Goal: Task Accomplishment & Management: Use online tool/utility

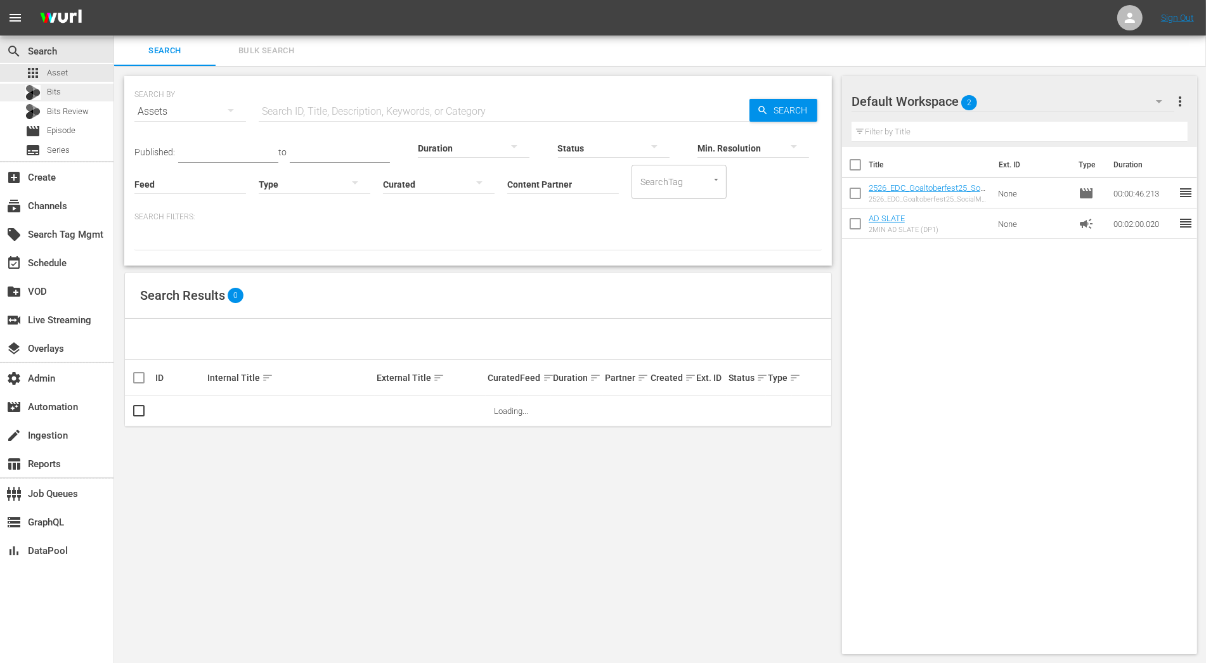
click at [81, 89] on div "Bits" at bounding box center [56, 93] width 113 height 18
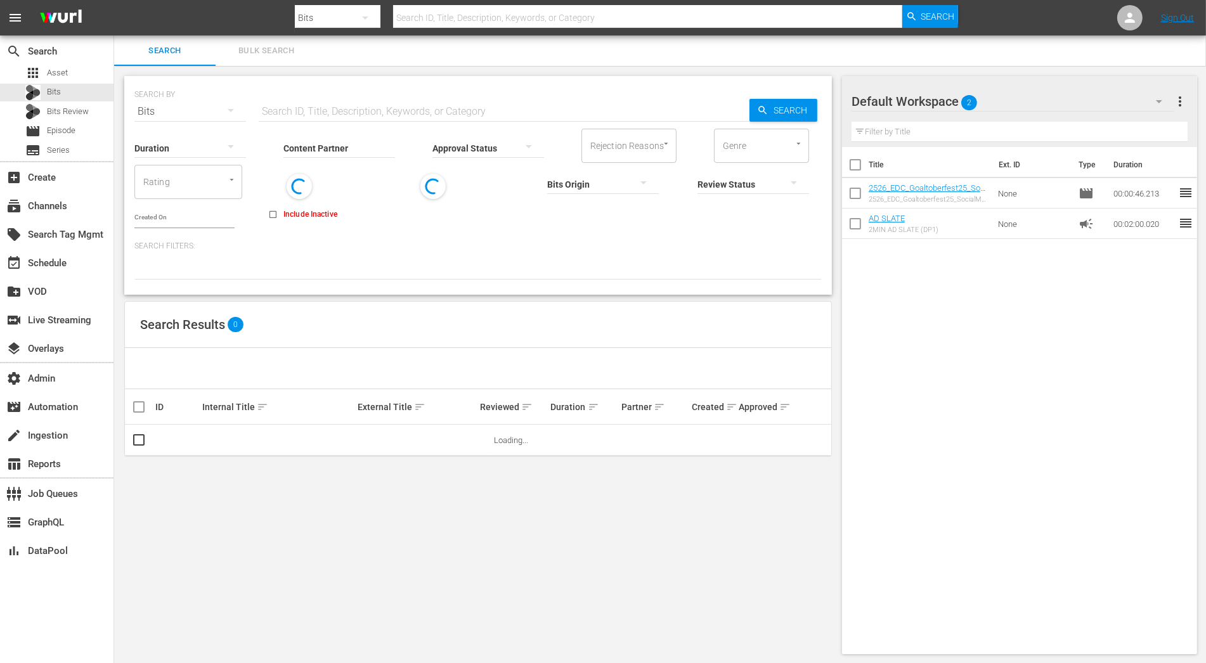
click at [353, 149] on input "Content Partner" at bounding box center [339, 149] width 112 height 46
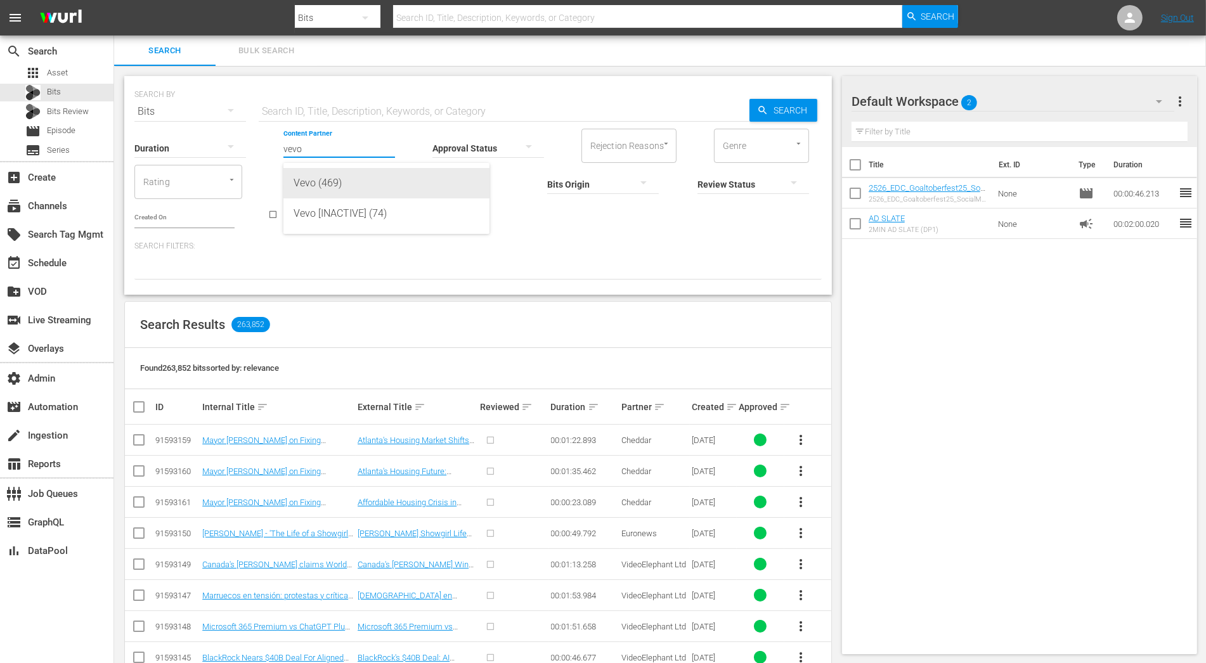
click at [364, 183] on div "Vevo (469)" at bounding box center [386, 183] width 186 height 30
type input "Vevo (469)"
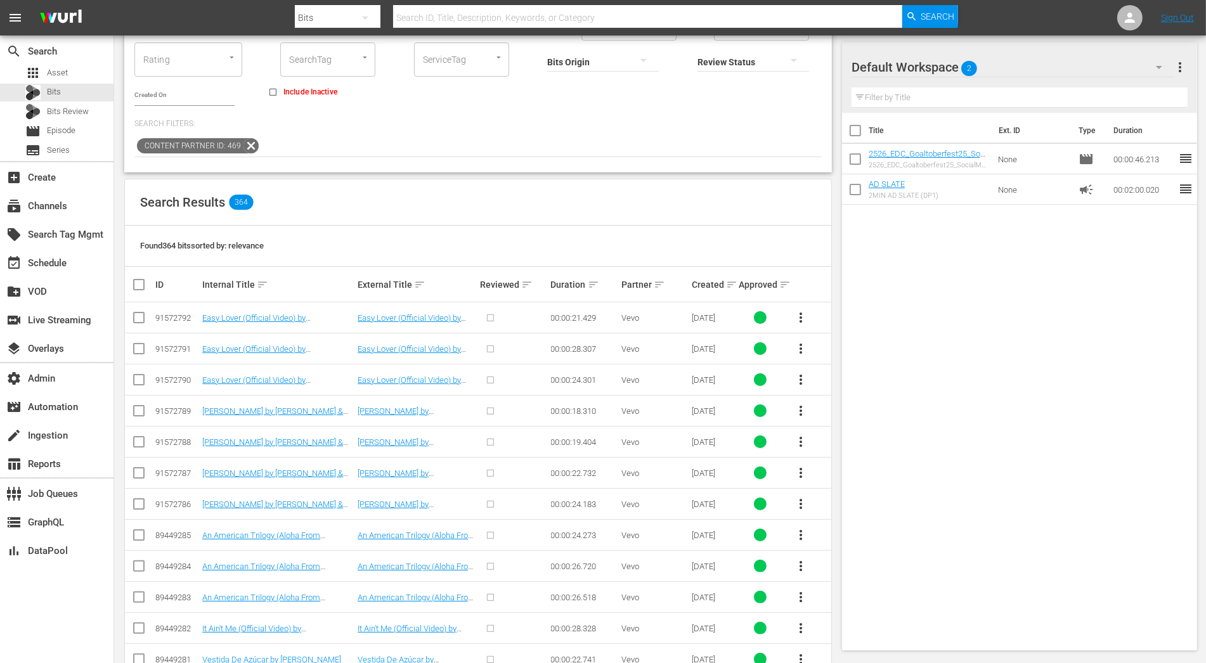
scroll to position [200, 0]
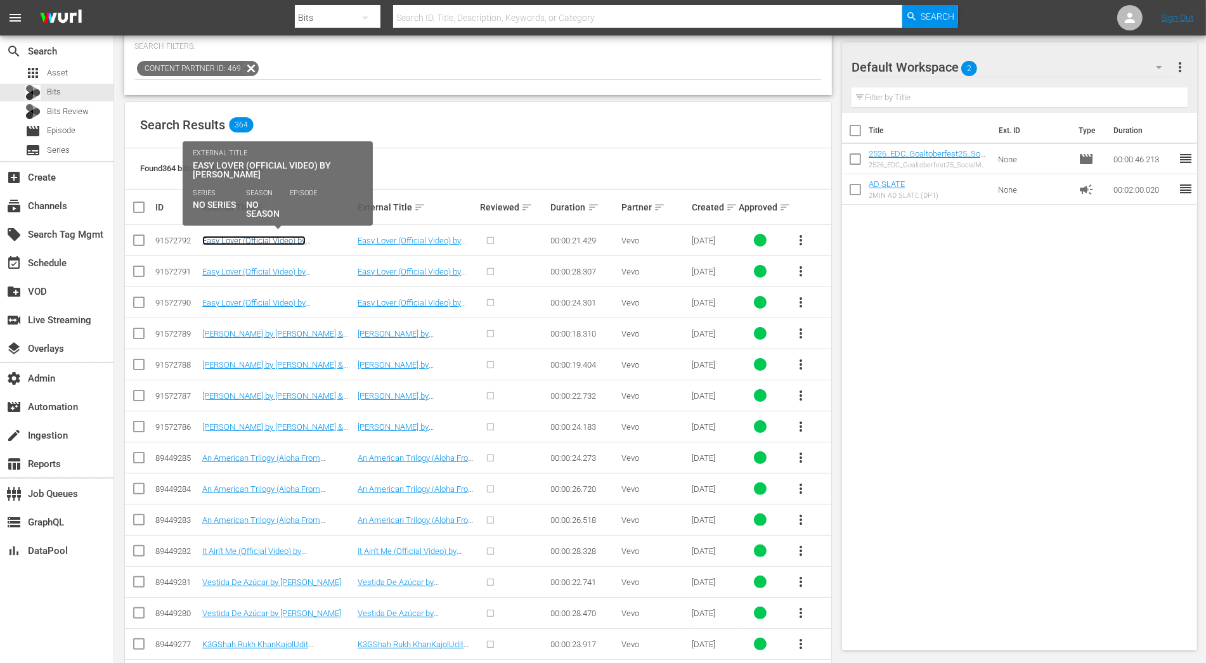
click at [306, 240] on link "Easy Lover (Official Video) by Miley Cyrus" at bounding box center [253, 245] width 103 height 19
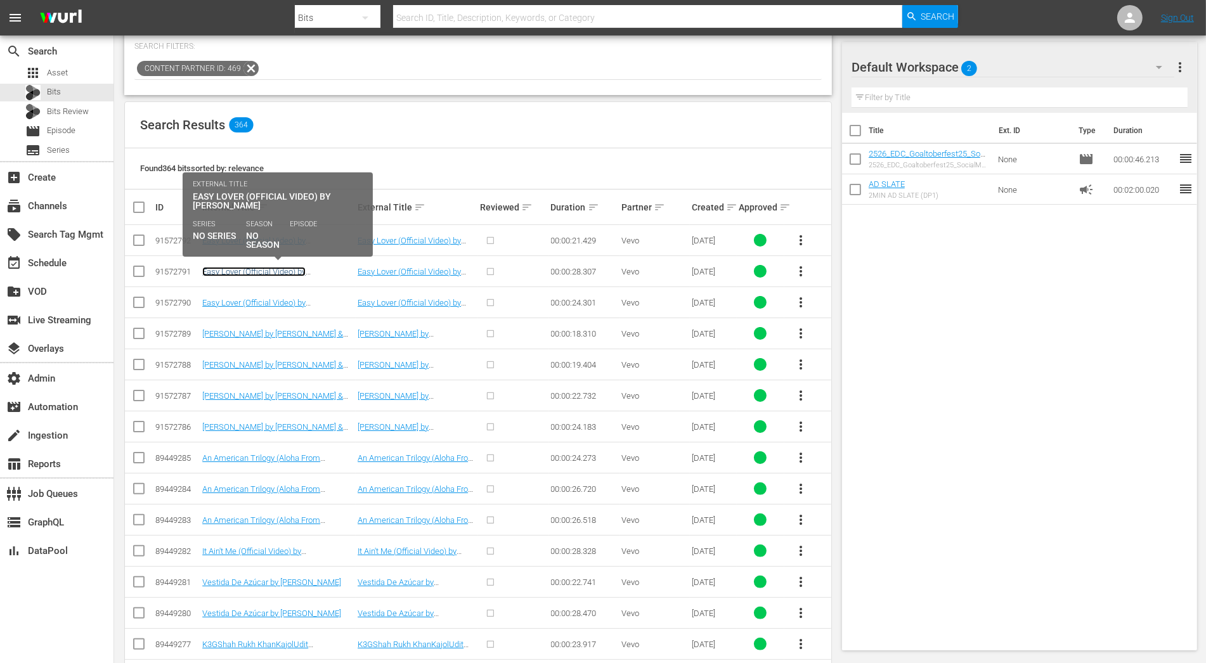
click at [306, 272] on link "Easy Lover (Official Video) by Miley Cyrus" at bounding box center [253, 276] width 103 height 19
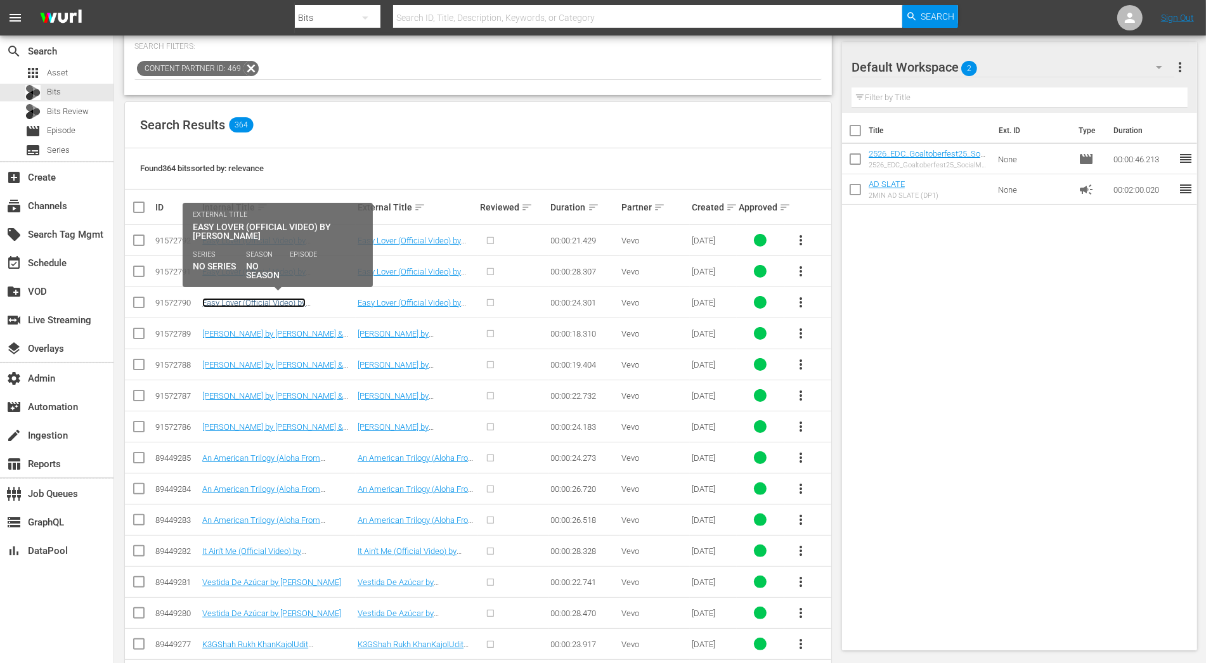
click at [306, 300] on link "Easy Lover (Official Video) by Miley Cyrus" at bounding box center [253, 307] width 103 height 19
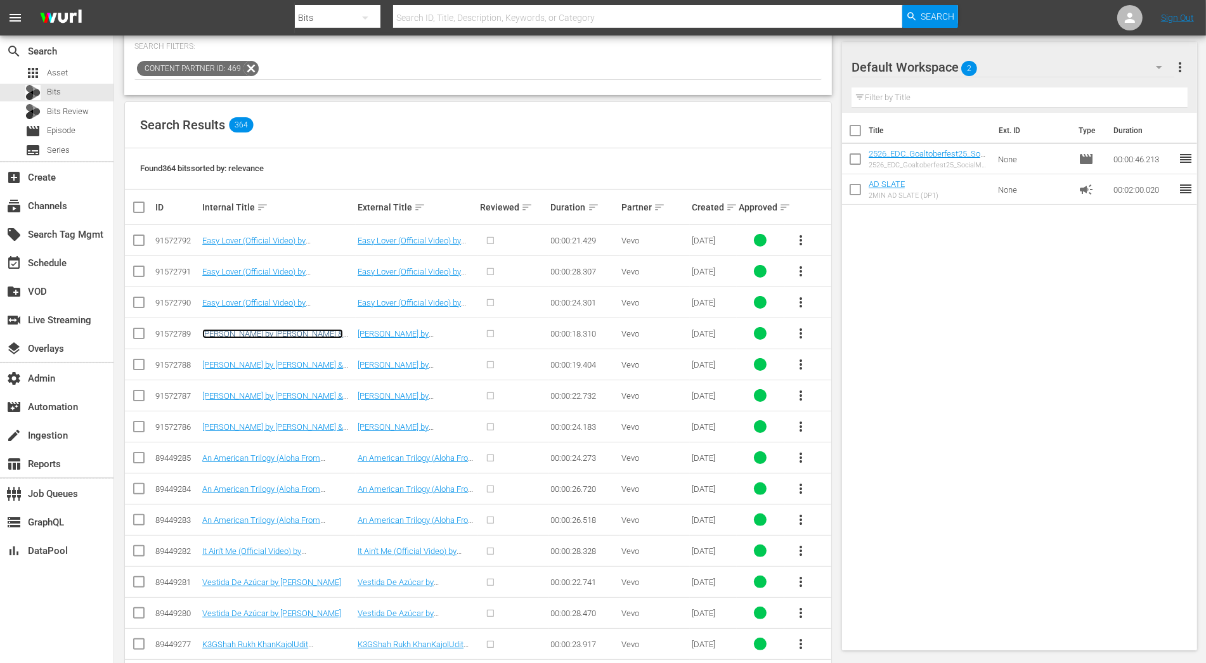
click at [290, 335] on link "[PERSON_NAME] by [PERSON_NAME] & [PERSON_NAME]" at bounding box center [272, 338] width 141 height 19
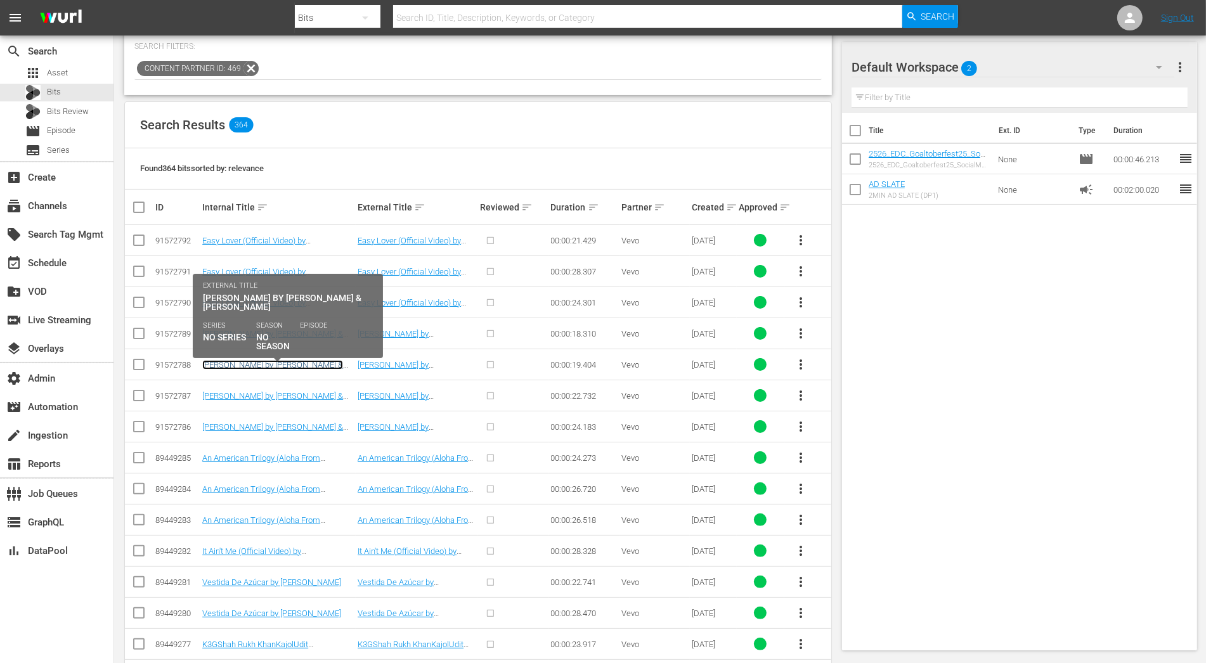
click at [287, 366] on link "[PERSON_NAME] by [PERSON_NAME] & [PERSON_NAME]" at bounding box center [272, 369] width 141 height 19
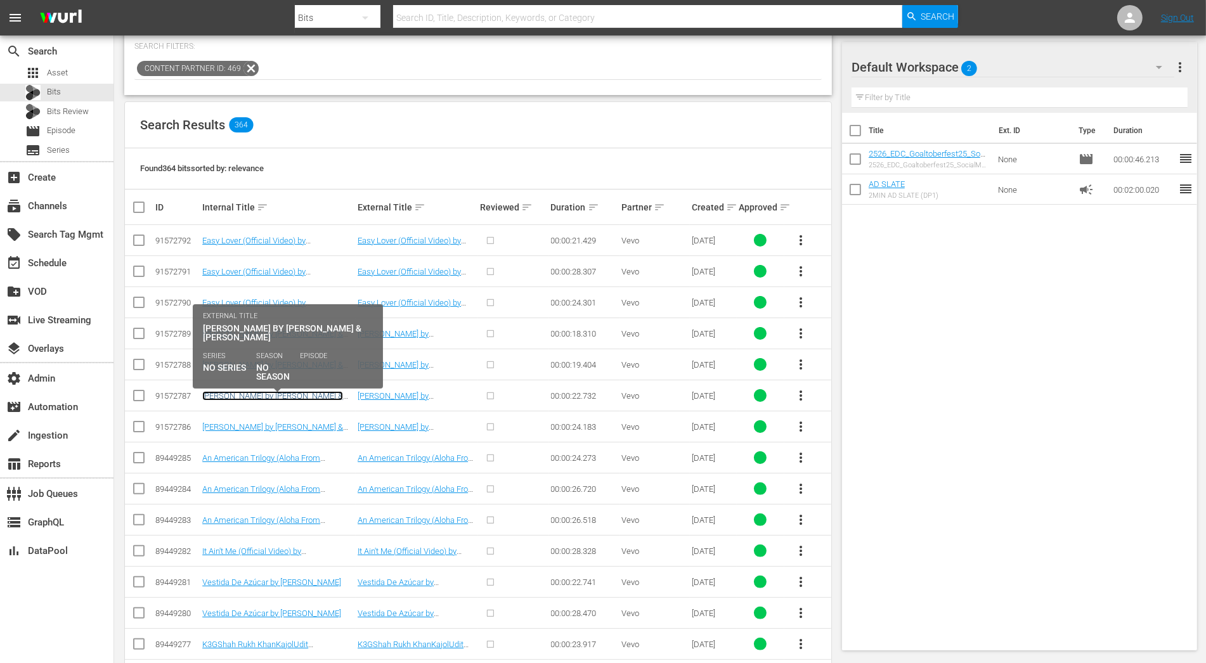
click at [288, 395] on link "[PERSON_NAME] by [PERSON_NAME] & [PERSON_NAME]" at bounding box center [272, 400] width 141 height 19
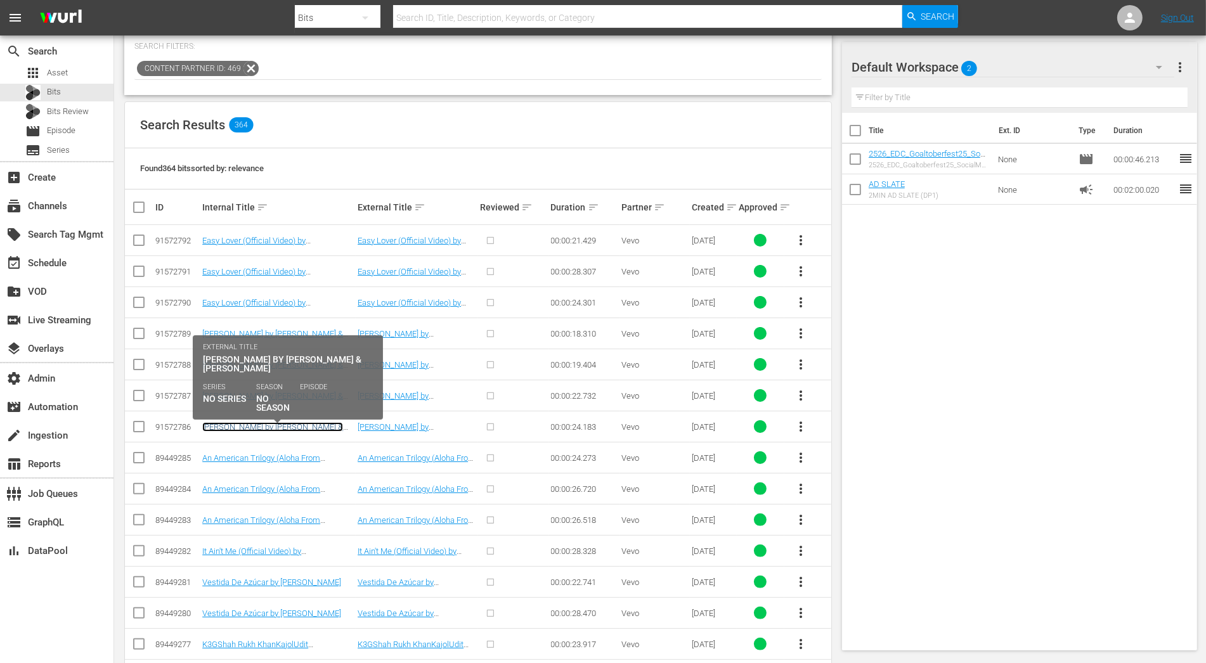
click at [288, 423] on link "[PERSON_NAME] by [PERSON_NAME] & [PERSON_NAME]" at bounding box center [272, 431] width 141 height 19
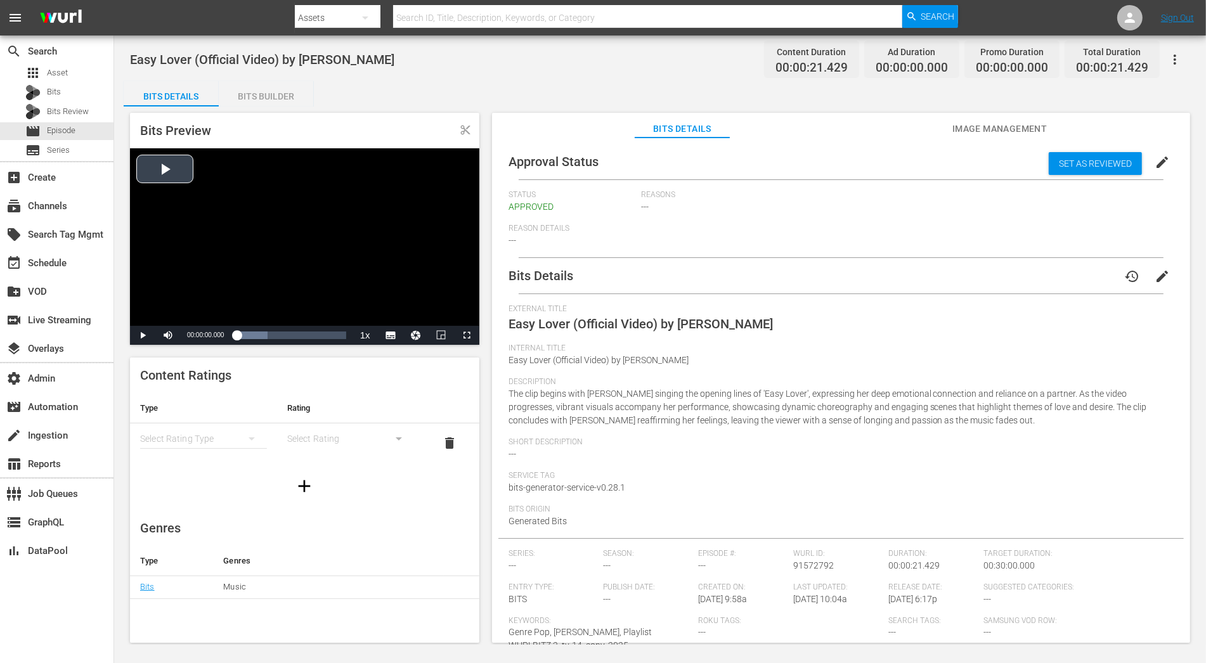
click at [152, 171] on div "Video Player" at bounding box center [304, 236] width 349 height 177
click at [467, 335] on span "Video Player" at bounding box center [467, 335] width 0 height 0
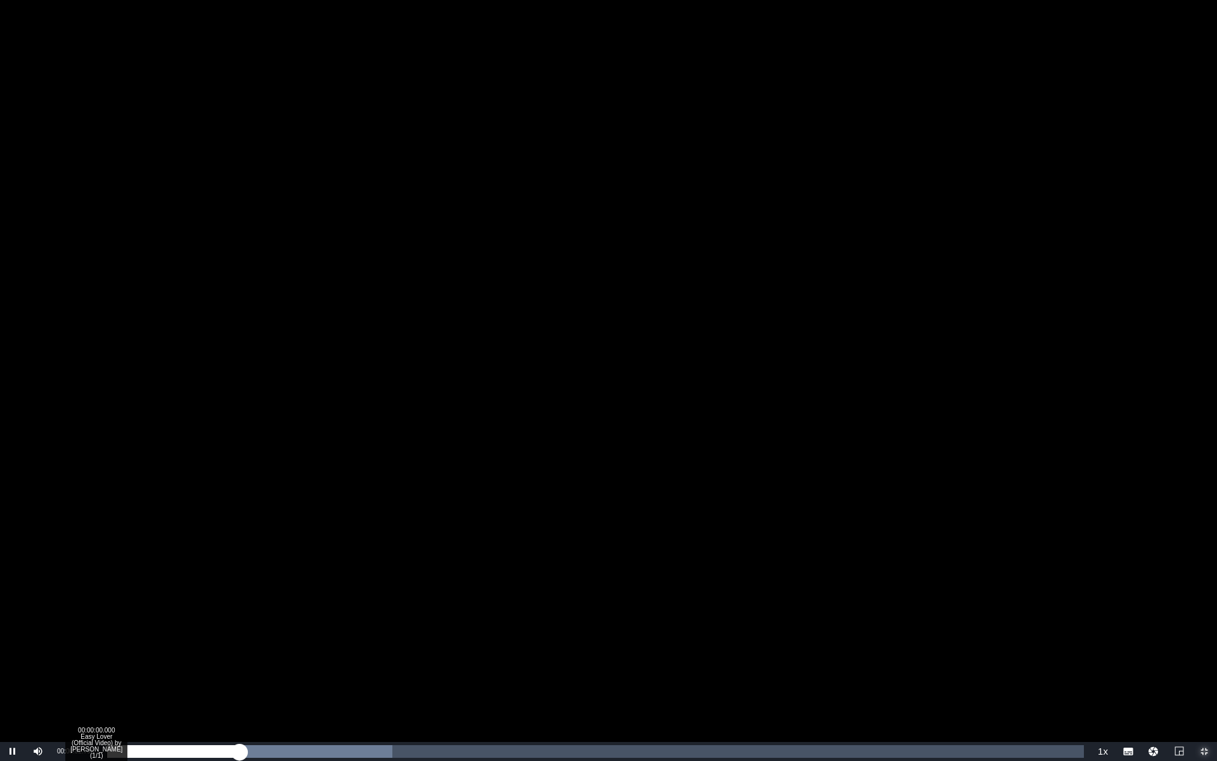
click at [105, 662] on div "Loaded : 29.21% 00:00:00.000 Easy Lover (Official Video) by Miley Cyrus (1/1) 0…" at bounding box center [595, 751] width 990 height 19
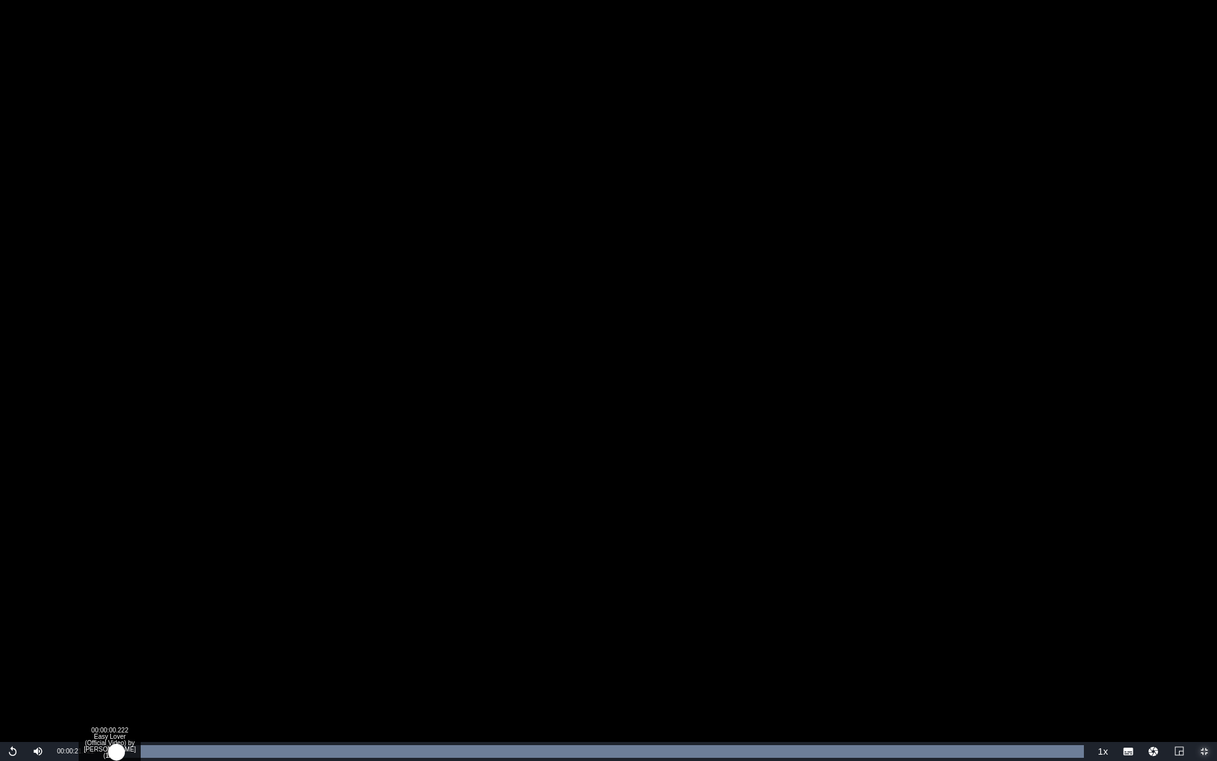
click at [117, 662] on div "Loaded : 100.00% 00:00:00.222 Easy Lover (Official Video) by Miley Cyrus (1/1) …" at bounding box center [594, 751] width 977 height 13
click at [109, 662] on div "00:00:00.055 Easy Lover (Official Video) by Miley Cyrus (1/1)" at bounding box center [109, 751] width 1 height 13
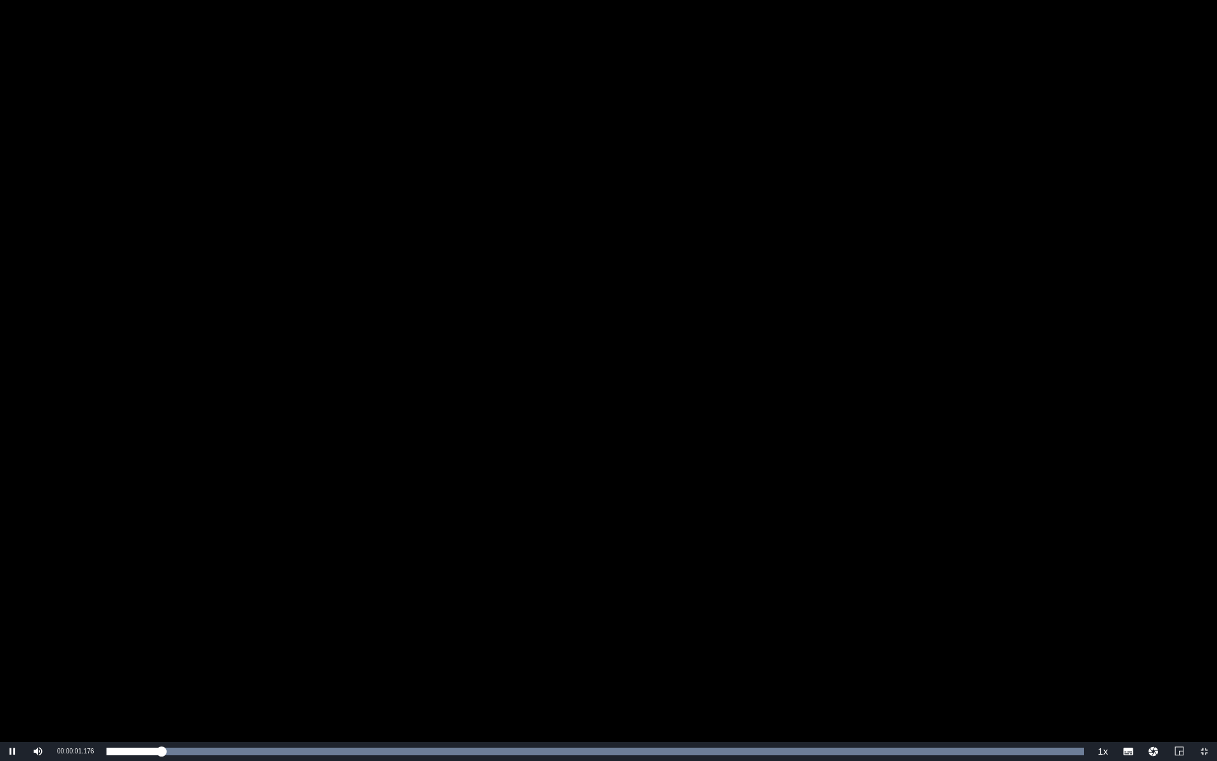
click at [81, 662] on div "Current Time 00:00:01.176" at bounding box center [75, 751] width 49 height 19
click at [99, 662] on div "Current Time 00:00:01.712" at bounding box center [75, 751] width 49 height 19
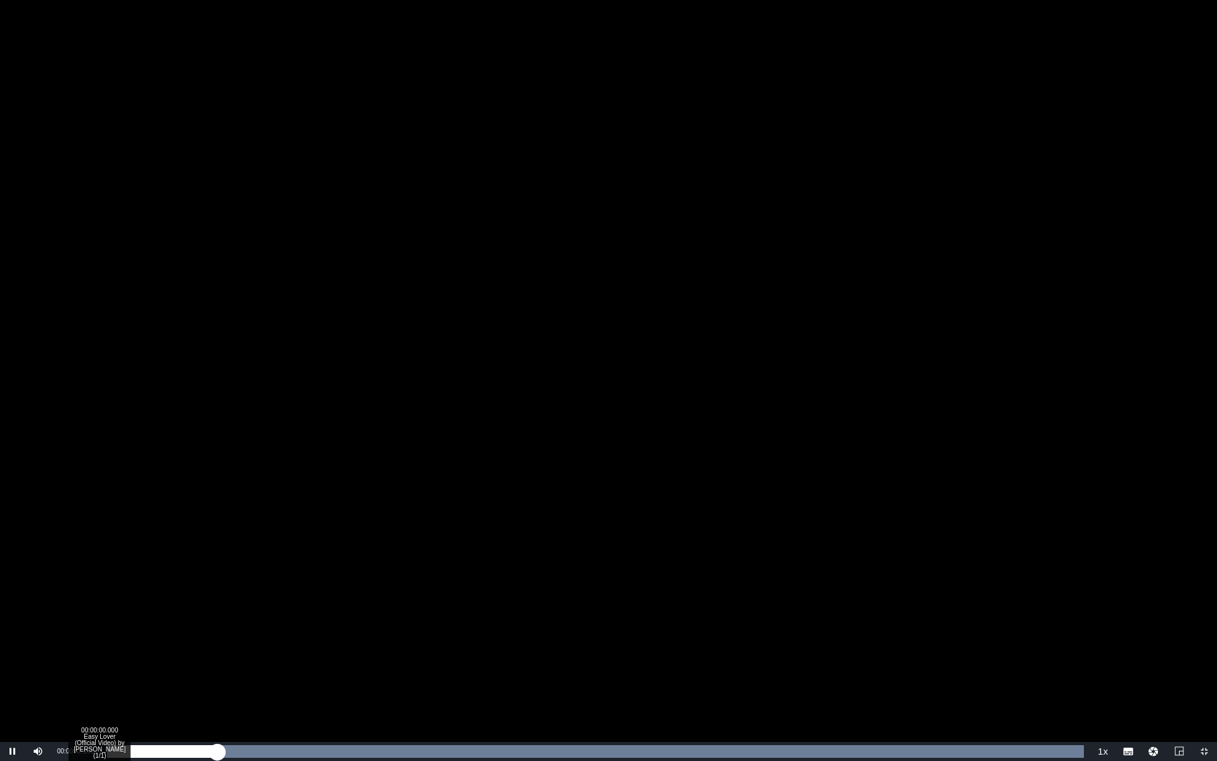
click at [105, 662] on div "Loaded : 100.00% 00:00:00.000 Easy Lover (Official Video) by Miley Cyrus (1/1) …" at bounding box center [595, 751] width 990 height 19
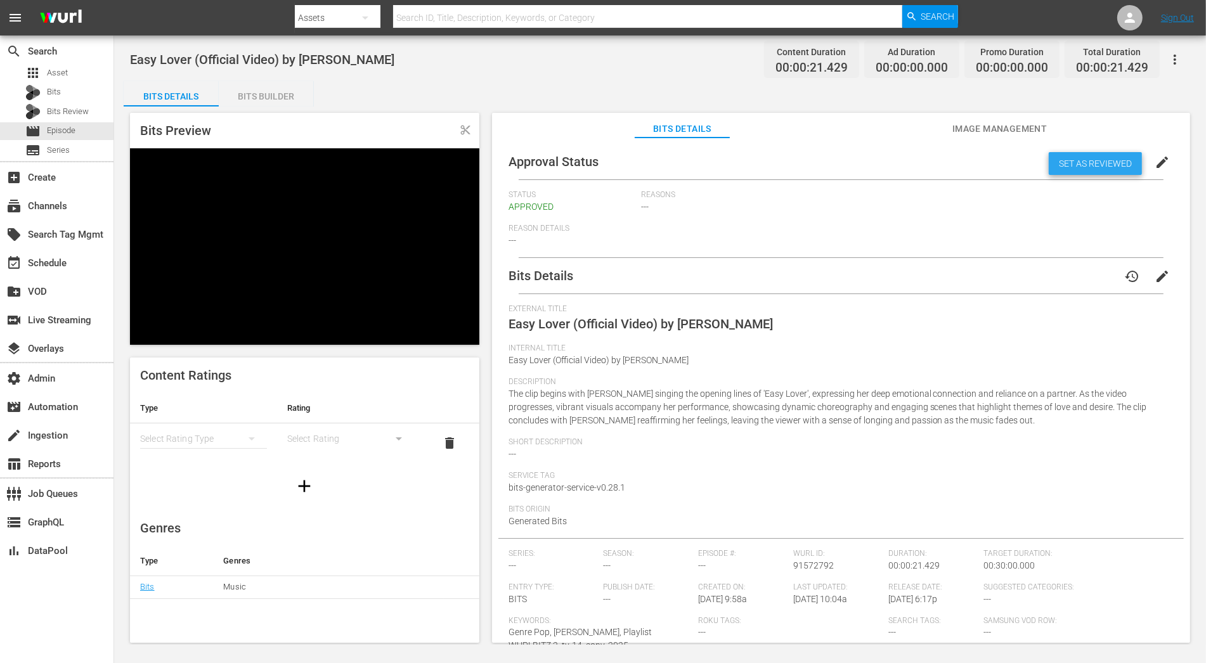
click at [1066, 164] on span "Set as Reviewed" at bounding box center [1094, 163] width 93 height 10
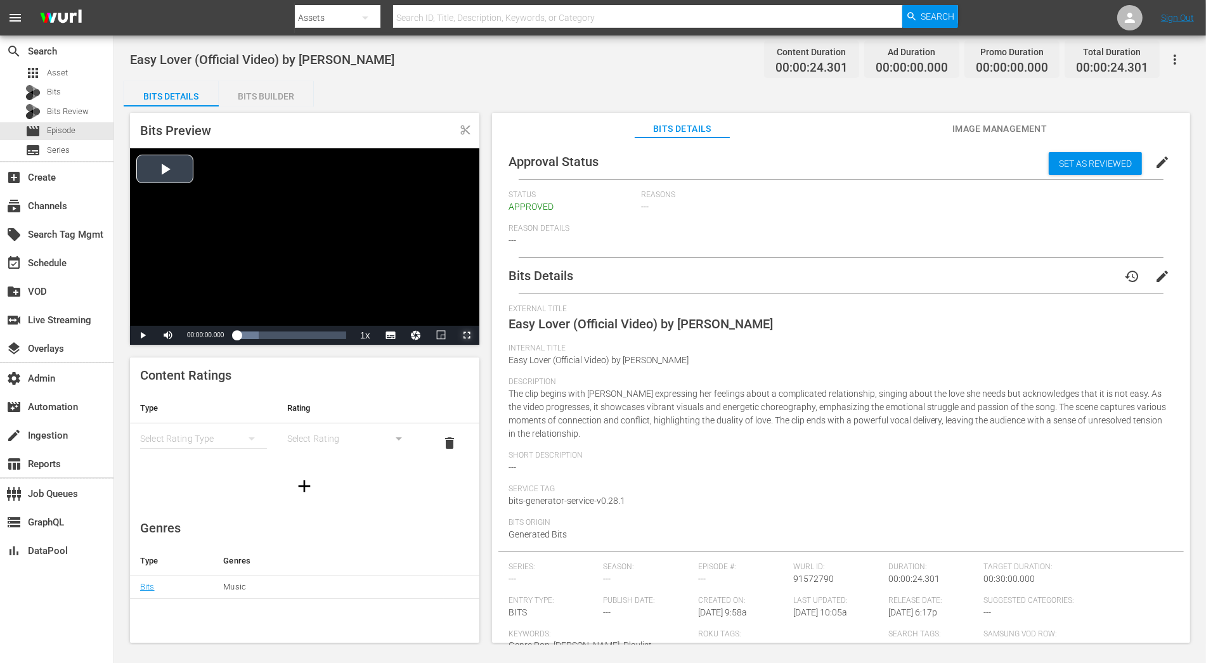
click at [467, 335] on span "Video Player" at bounding box center [467, 335] width 0 height 0
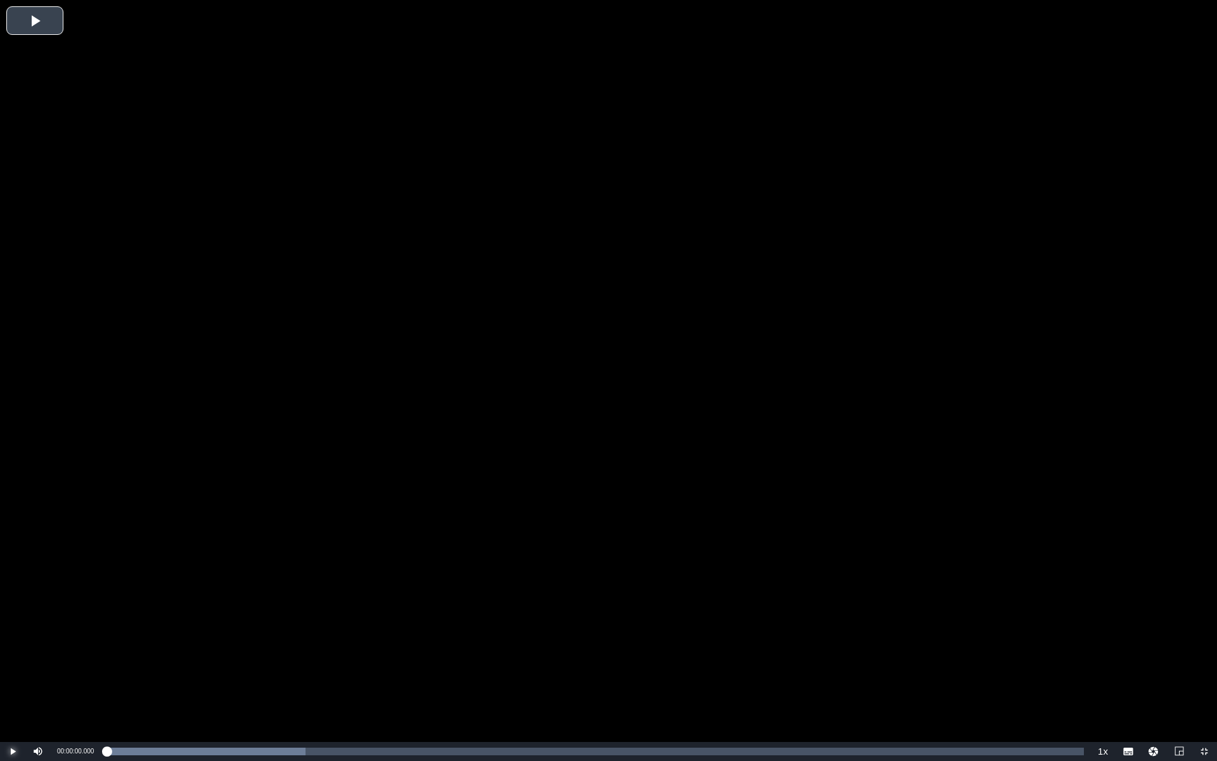
click at [13, 597] on span "Video Player" at bounding box center [13, 751] width 0 height 0
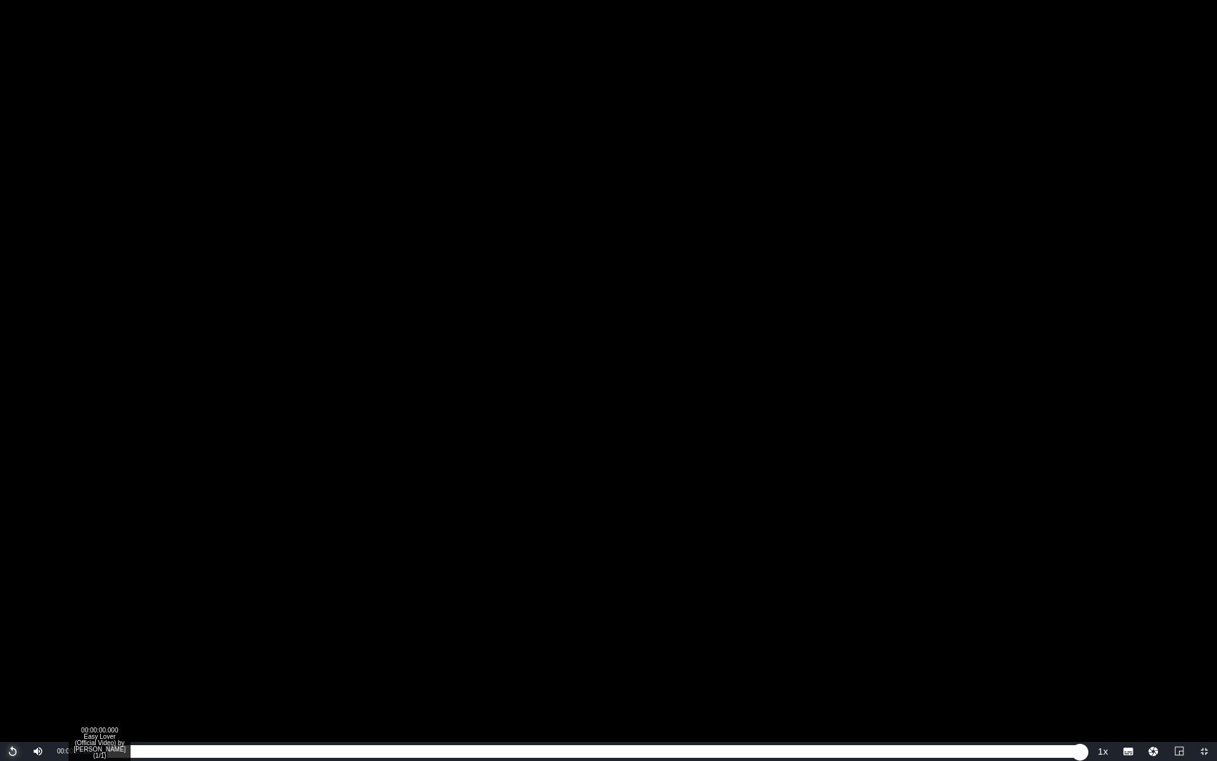
click at [104, 597] on div "Loaded : 100.00% 00:00:00.000 Easy Lover (Official Video) by Miley Cyrus (1/1) …" at bounding box center [595, 751] width 990 height 19
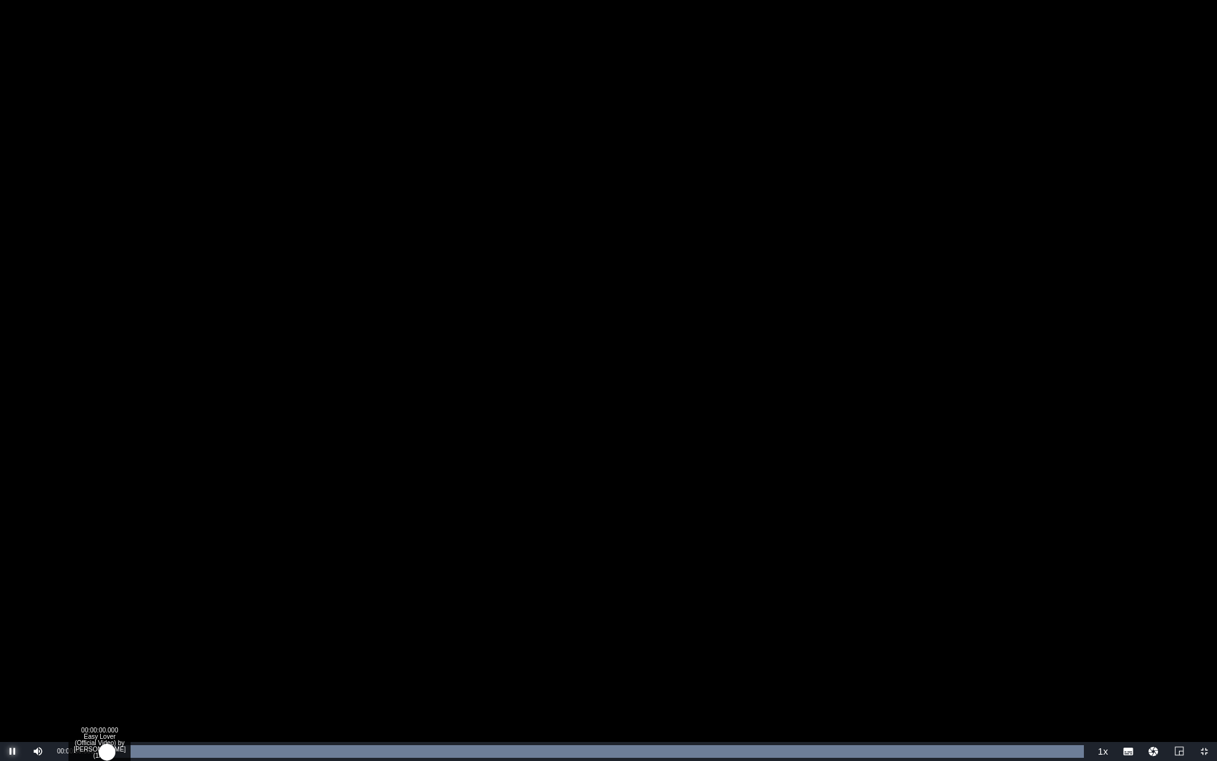
click at [101, 597] on div "Loaded : 100.00% 00:00:00.000 Easy Lover (Official Video) by Miley Cyrus (1/1) …" at bounding box center [595, 751] width 990 height 19
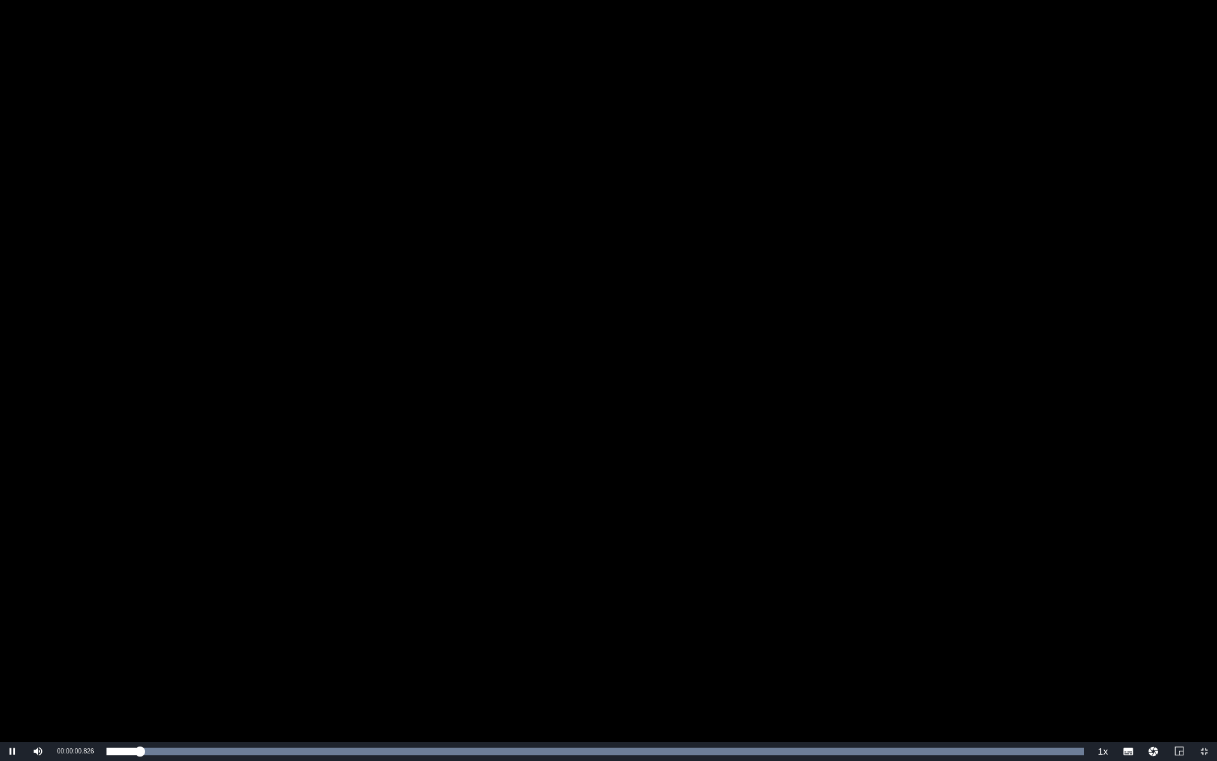
click at [93, 597] on span "00:00:00.826" at bounding box center [75, 750] width 37 height 7
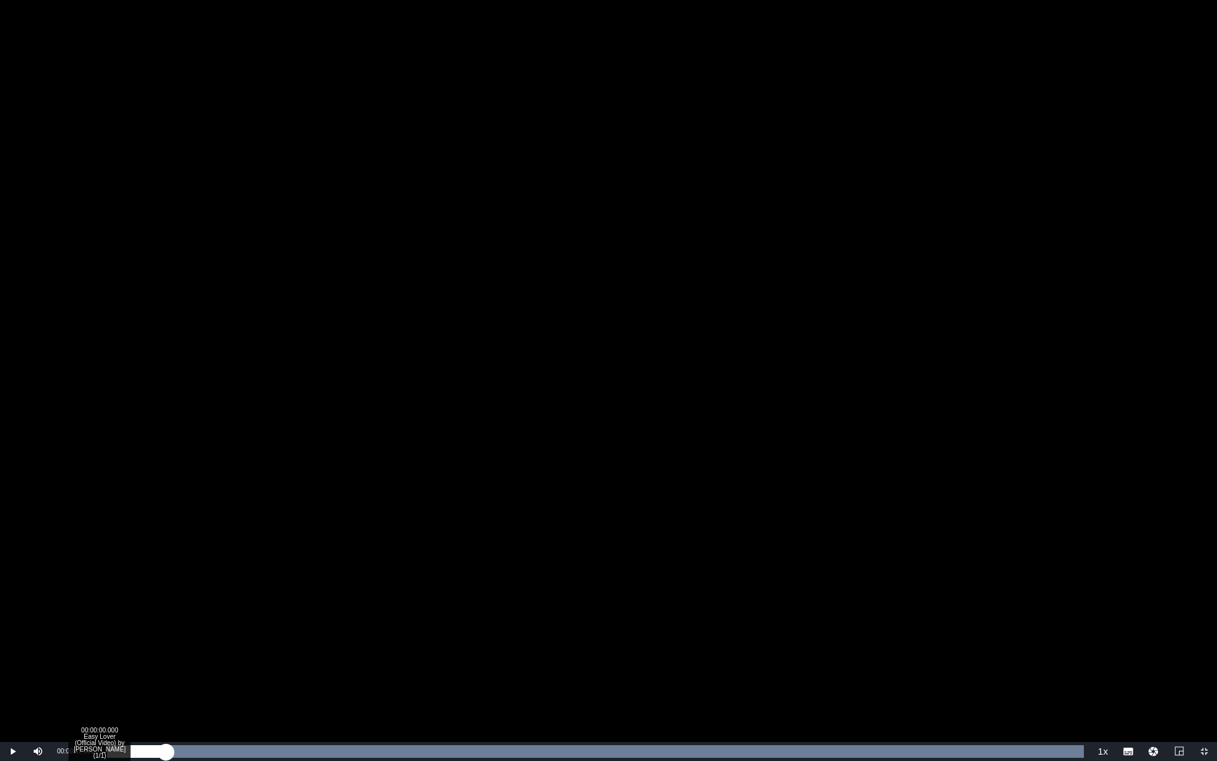
click at [105, 597] on div "Loaded : 100.00% 00:00:00.000 Easy Lover (Official Video) by Miley Cyrus (1/1) …" at bounding box center [595, 751] width 990 height 19
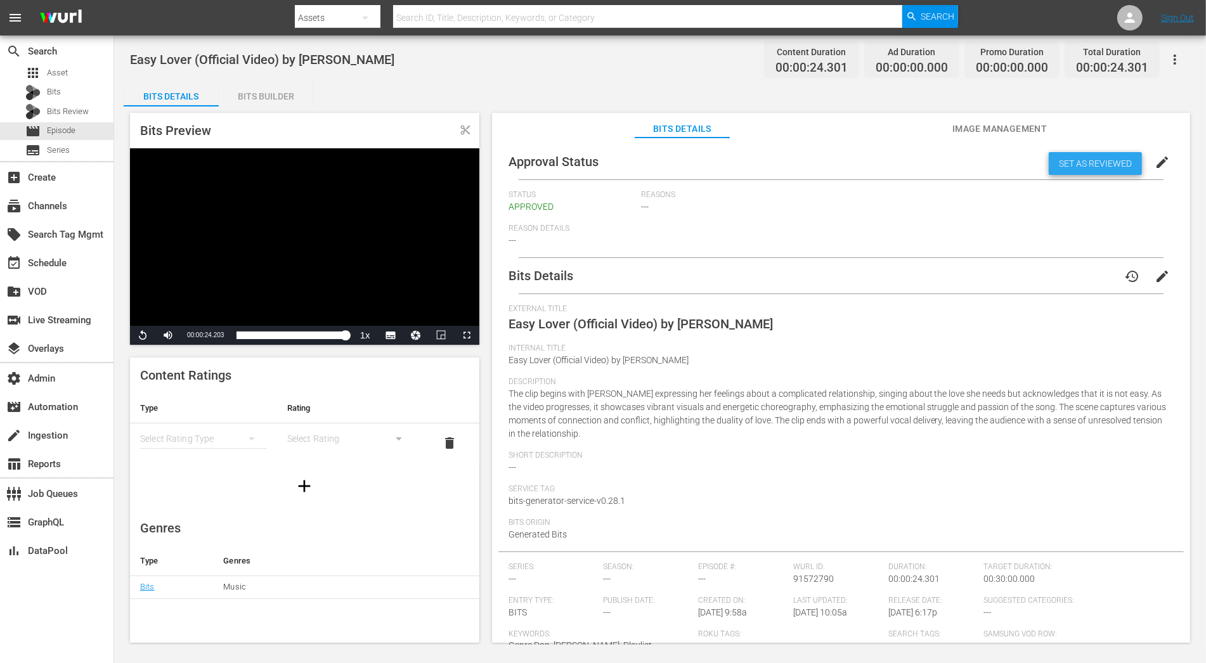
click at [1053, 169] on div "Set as Reviewed" at bounding box center [1094, 163] width 93 height 23
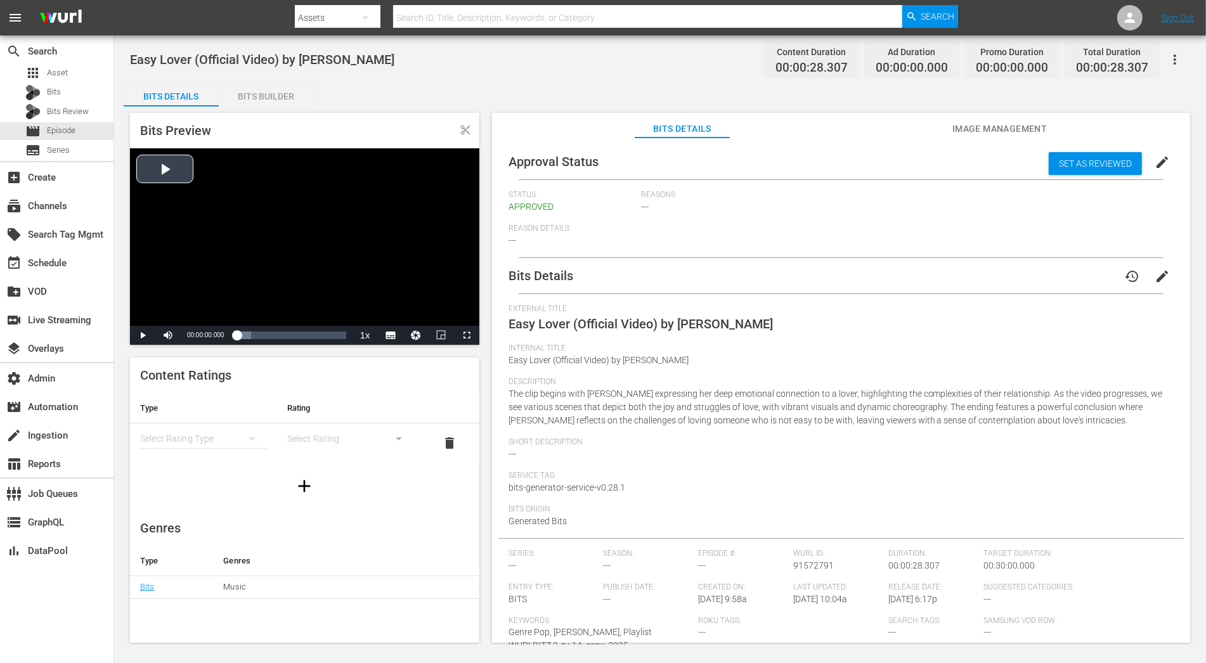
click at [169, 177] on div "Video Player" at bounding box center [304, 236] width 349 height 177
click at [467, 335] on span "Video Player" at bounding box center [467, 335] width 0 height 0
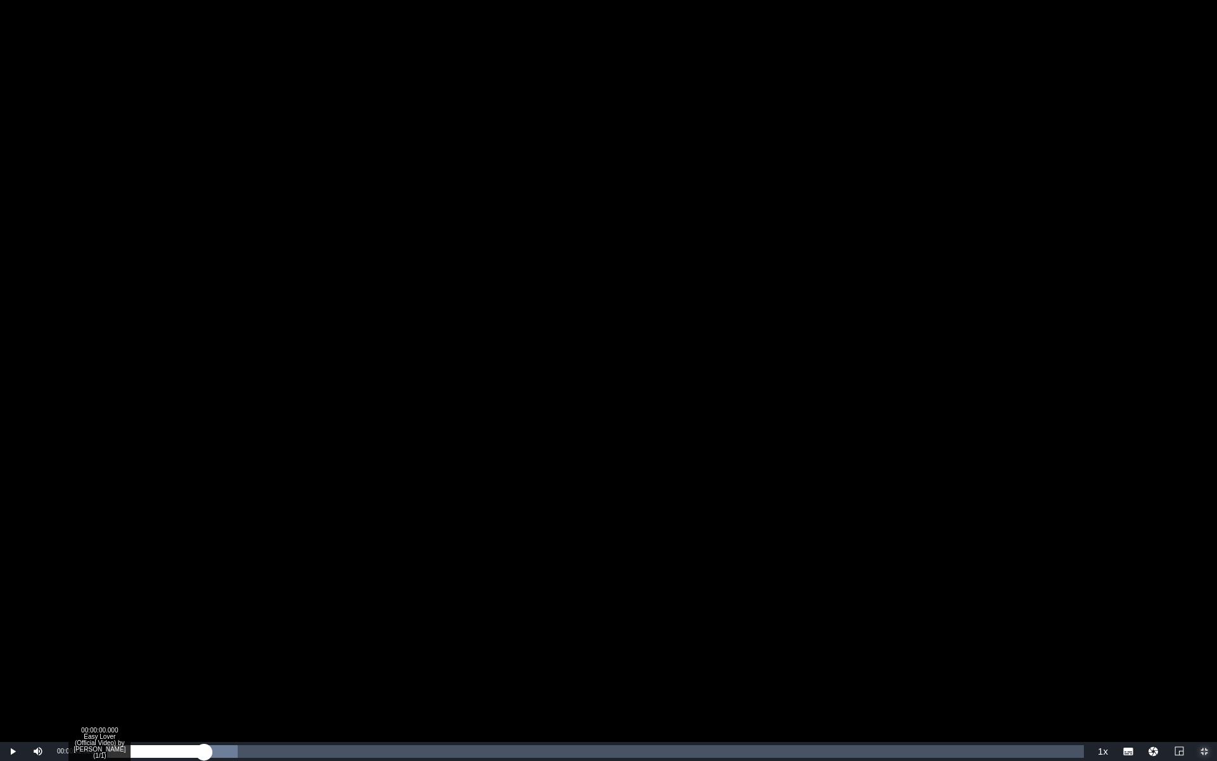
click at [101, 597] on div "Loaded : 13.42% 00:00:00.000 Easy Lover (Official Video) by Miley Cyrus (1/1) 0…" at bounding box center [595, 751] width 990 height 19
click at [103, 597] on div "Loaded : 34.37% 00:00:00.000 Easy Lover (Official Video) by Miley Cyrus (1/1) 0…" at bounding box center [595, 751] width 990 height 19
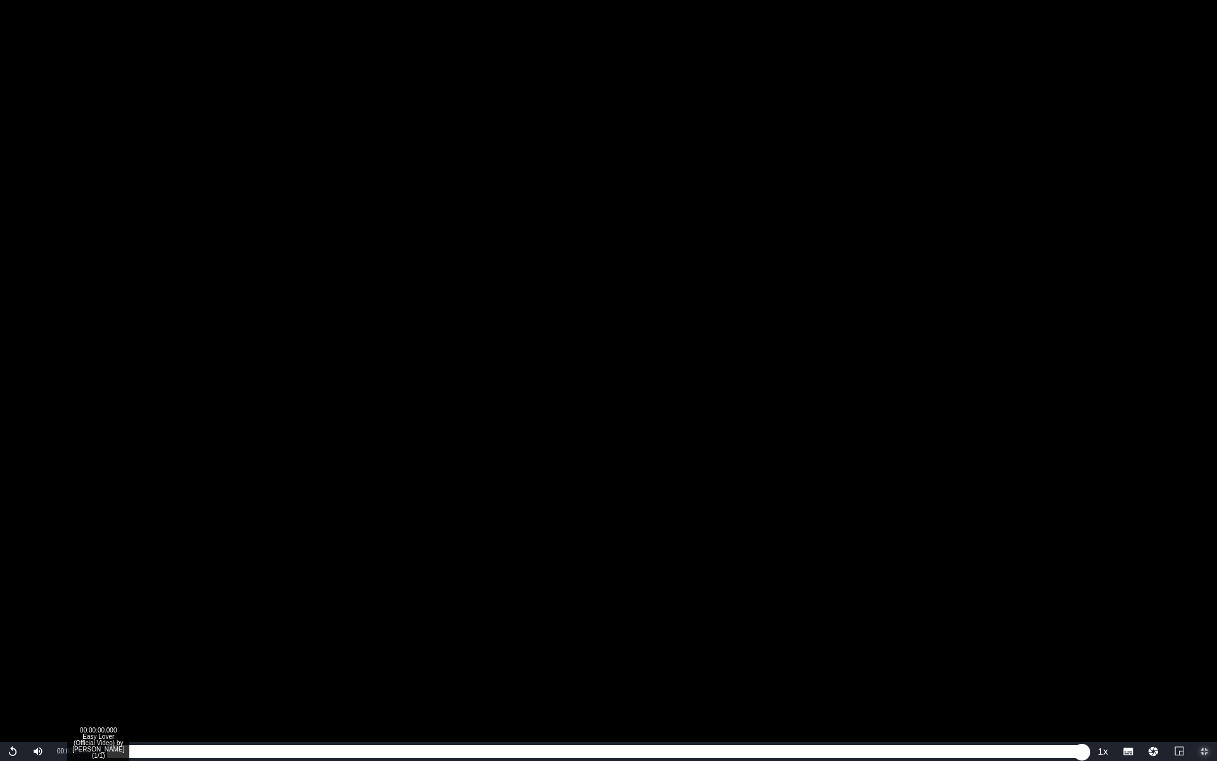
click at [103, 597] on div "Loaded : 100.00% 00:00:00.000 Easy Lover (Official Video) by Miley Cyrus (1/1) …" at bounding box center [595, 751] width 990 height 19
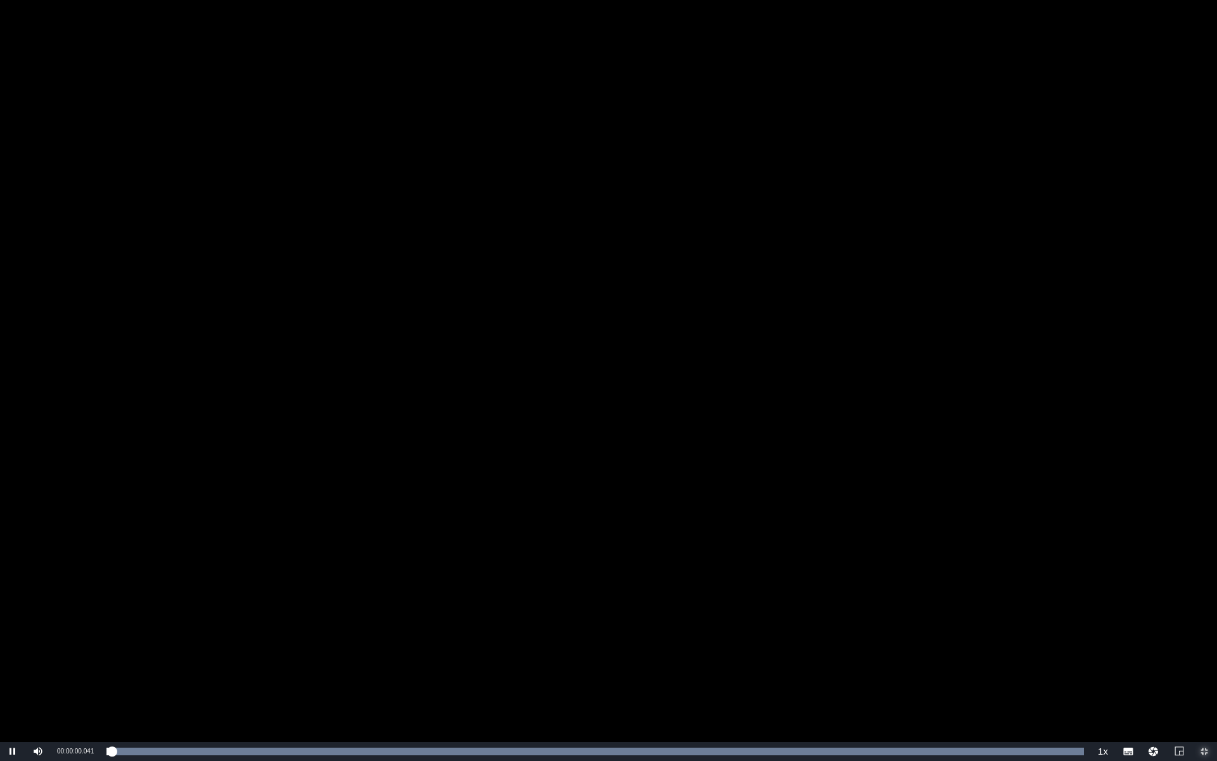
drag, startPoint x: 101, startPoint y: 748, endPoint x: 77, endPoint y: 754, distance: 25.4
click at [77, 597] on div "Pause Mute Current Time 00:00:00.041 / Duration 00:00:28.261 Loaded : 100.00% 0…" at bounding box center [608, 751] width 1217 height 19
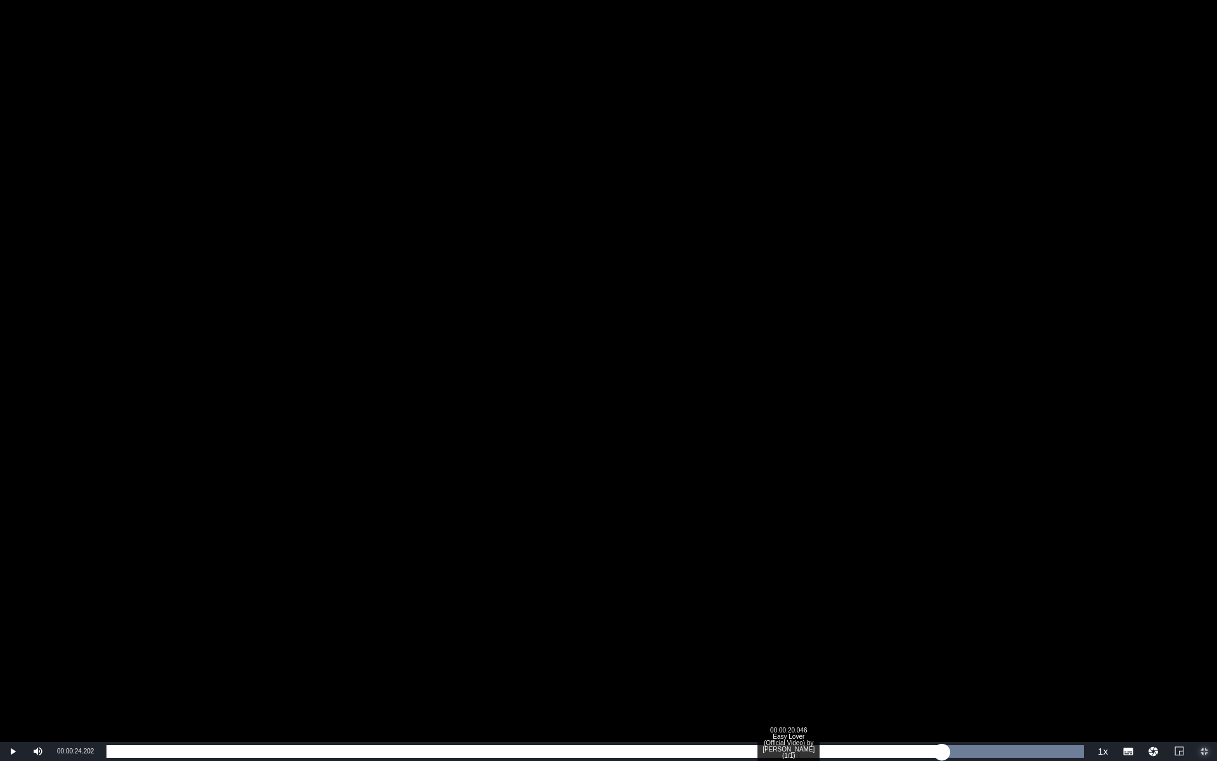
click at [799, 597] on div "00:00:20.046 Easy Lover (Official Video) by Miley Cyrus (1/1)" at bounding box center [799, 751] width 1 height 13
click at [798, 597] on div "Loaded : 100.00% 00:00:20.046 Easy Lover (Official Video) by Miley Cyrus (1/1) …" at bounding box center [594, 751] width 977 height 13
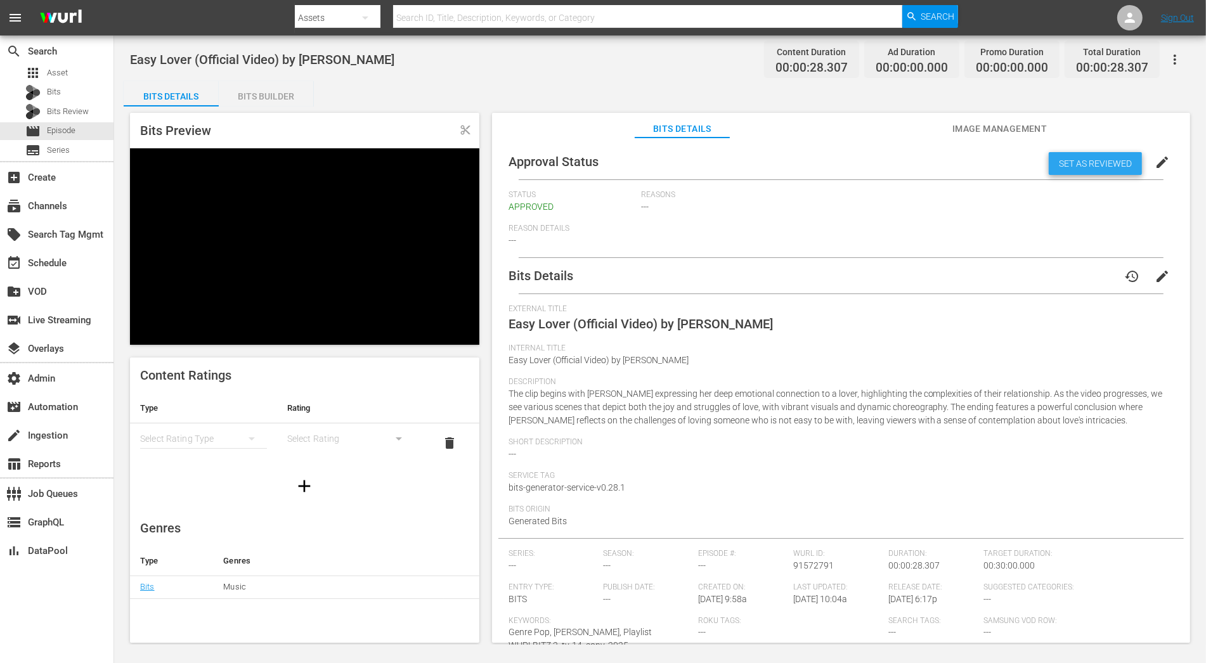
click at [1059, 157] on div "Set as Reviewed" at bounding box center [1094, 163] width 93 height 23
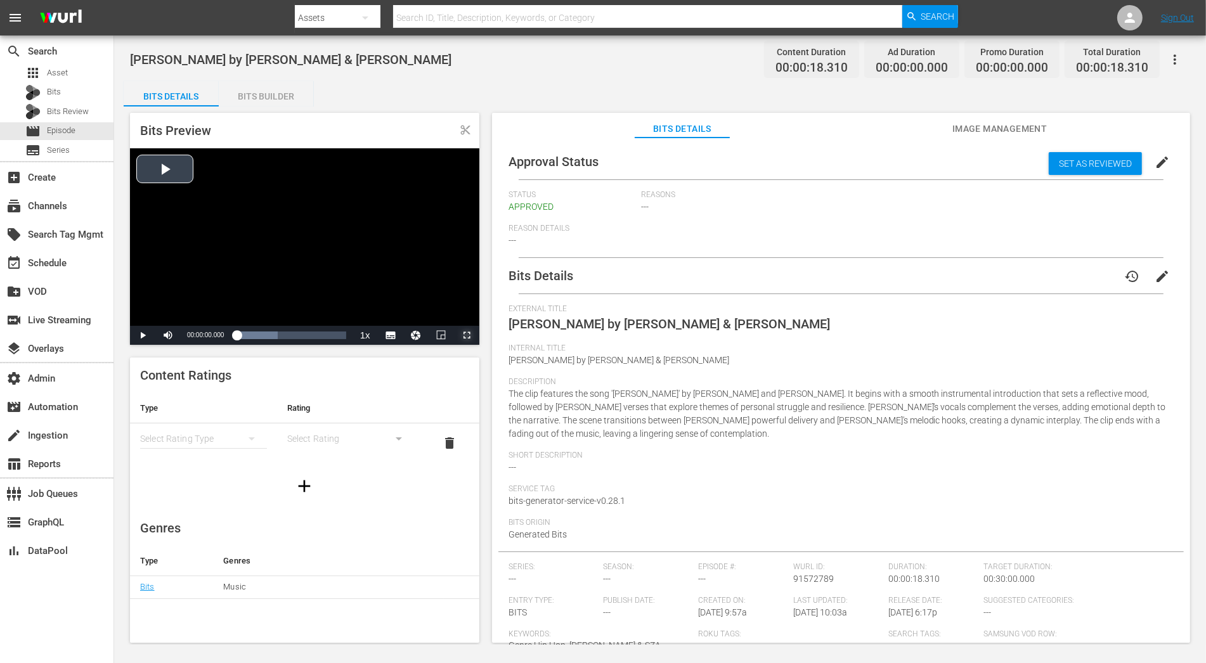
click at [467, 335] on span "Video Player" at bounding box center [467, 335] width 0 height 0
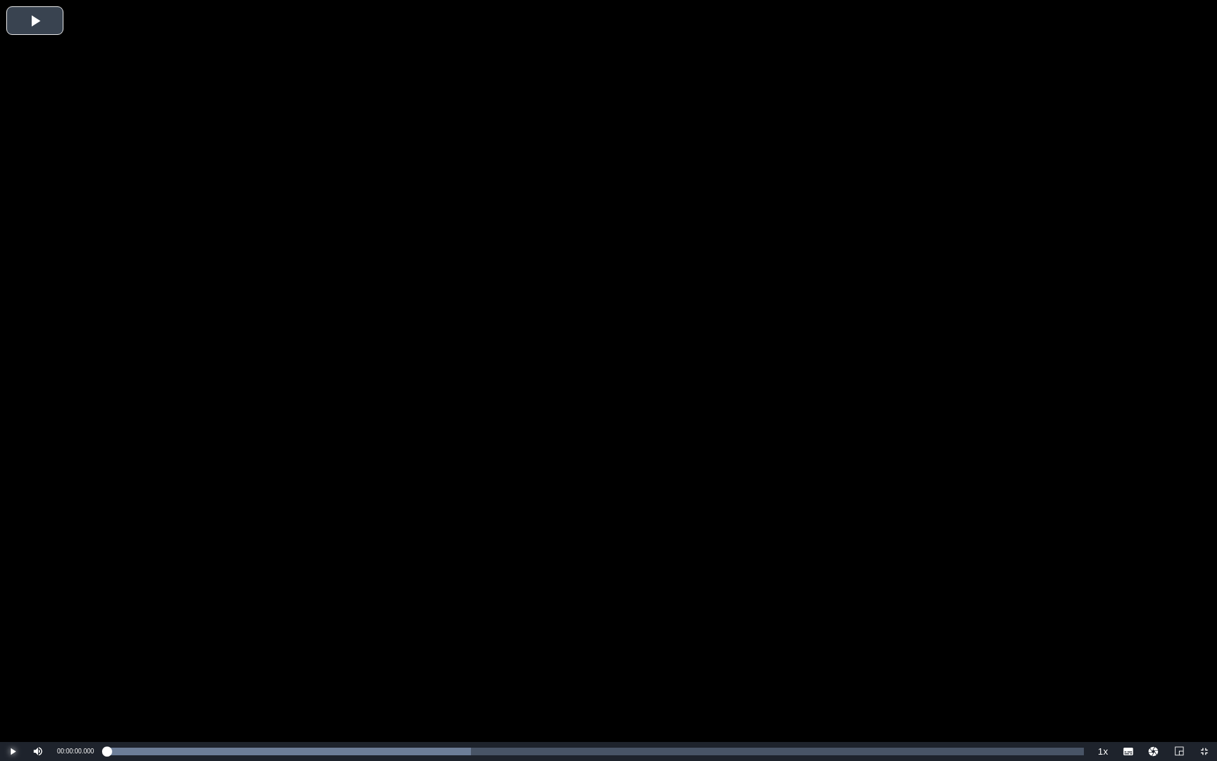
click at [13, 597] on span "Video Player" at bounding box center [13, 751] width 0 height 0
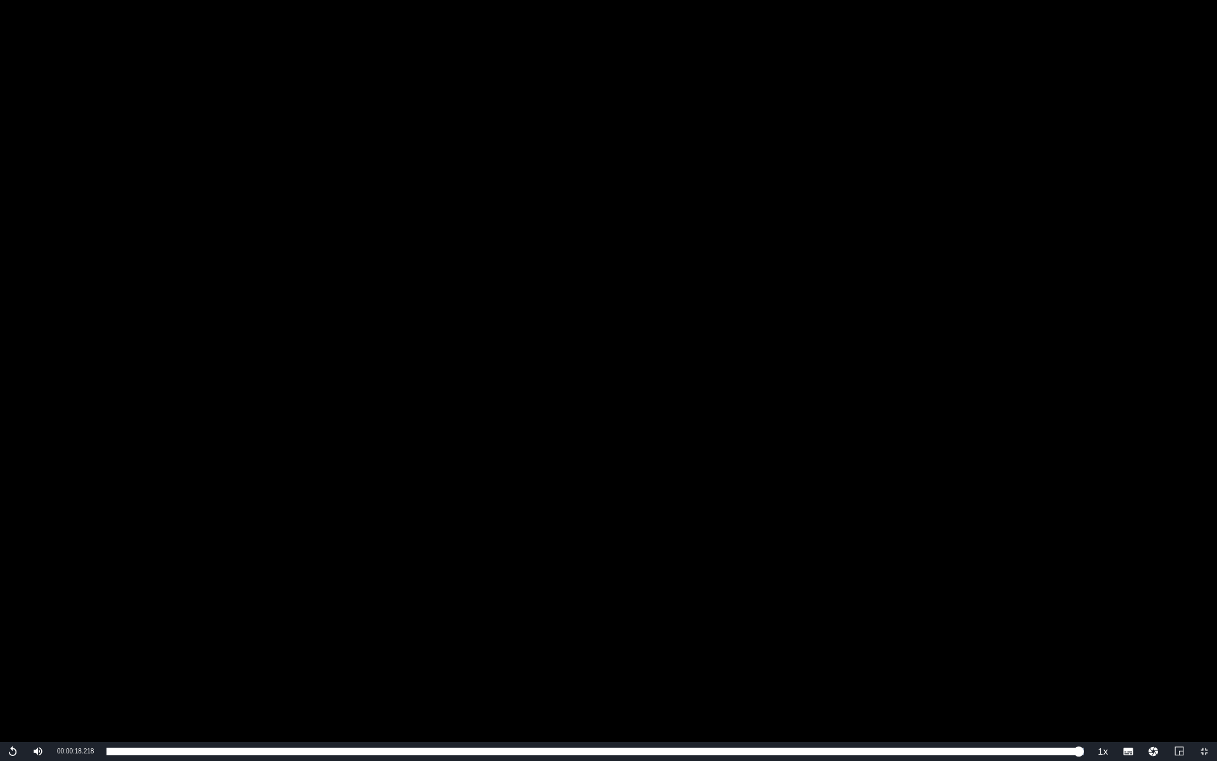
click at [98, 597] on div "Current Time 00:00:18.218" at bounding box center [75, 751] width 49 height 19
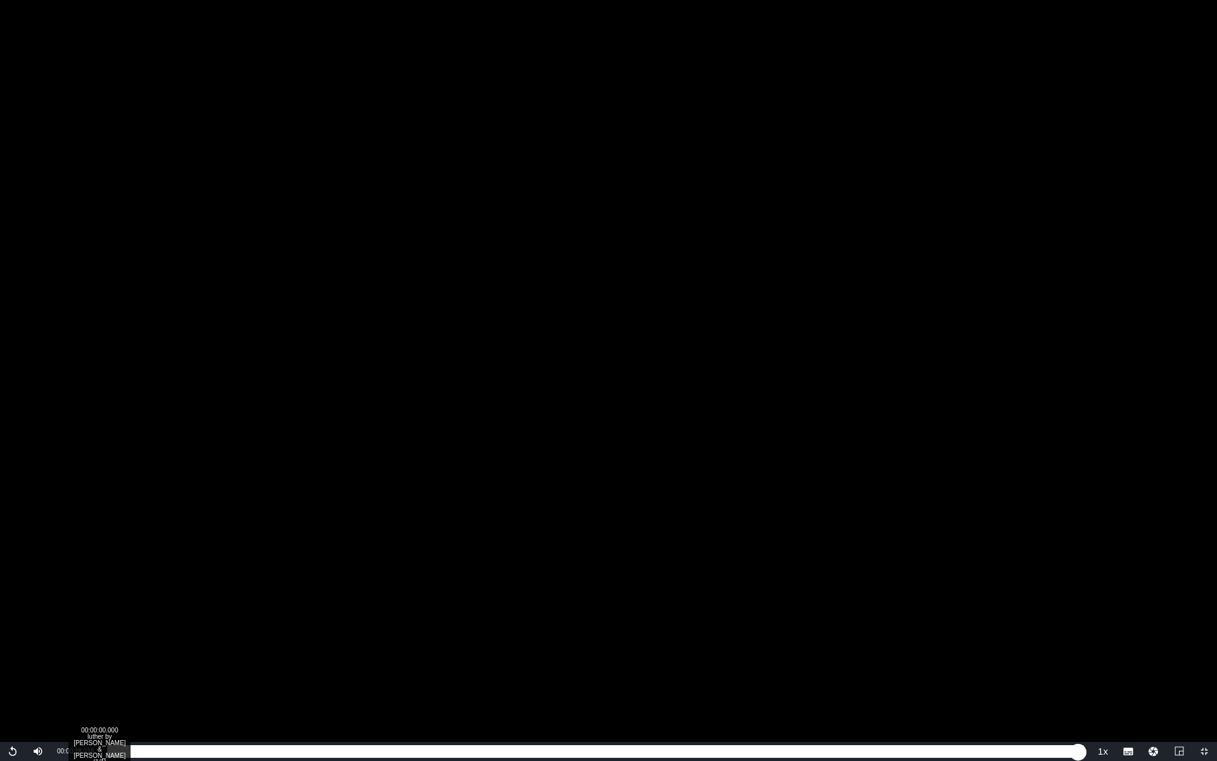
click at [101, 597] on div "Loaded : 100.00% 00:00:00.000 luther by [PERSON_NAME] & SZA (1/1) 00:00:18.218" at bounding box center [595, 751] width 990 height 19
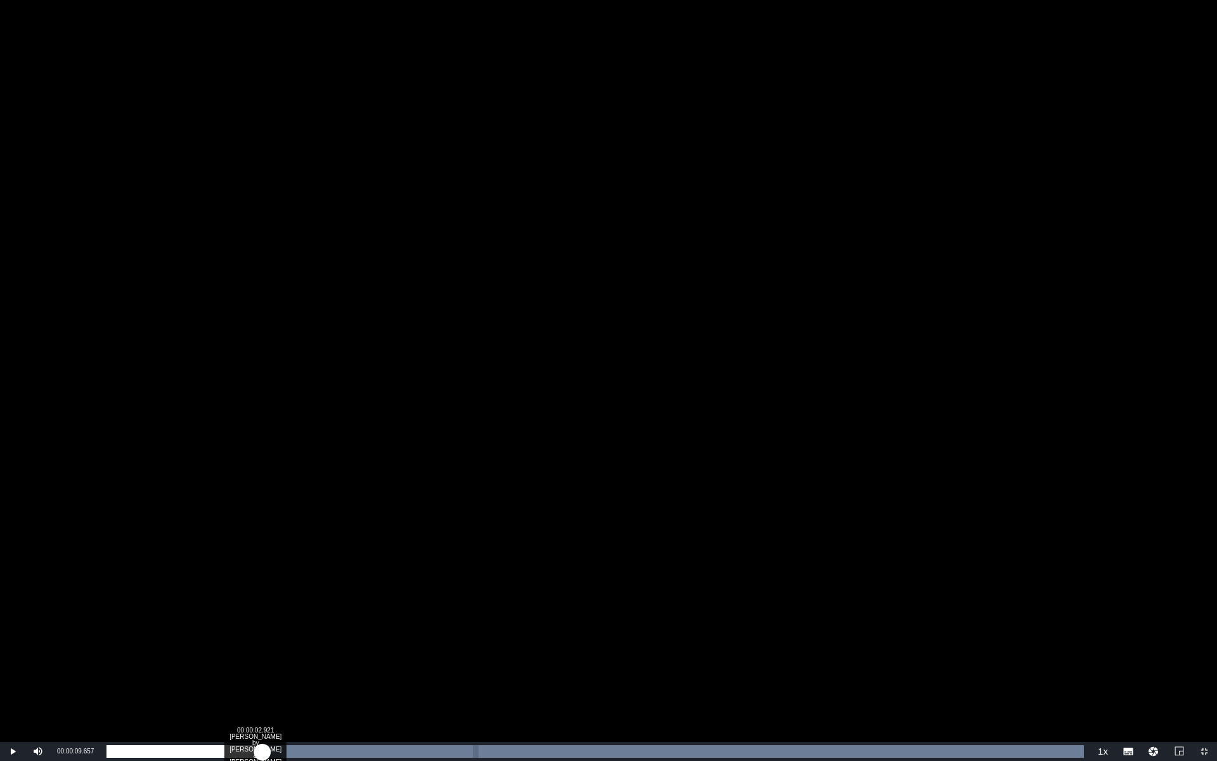
click at [262, 597] on div "Loaded : 100.00% 00:00:02.921 [PERSON_NAME] by [PERSON_NAME] & [PERSON_NAME] (1…" at bounding box center [594, 751] width 977 height 13
click at [262, 597] on div "Loaded : 100.00% 00:00:02.909 [PERSON_NAME] by [PERSON_NAME] & SZA (1/1) 00:00:…" at bounding box center [594, 751] width 977 height 13
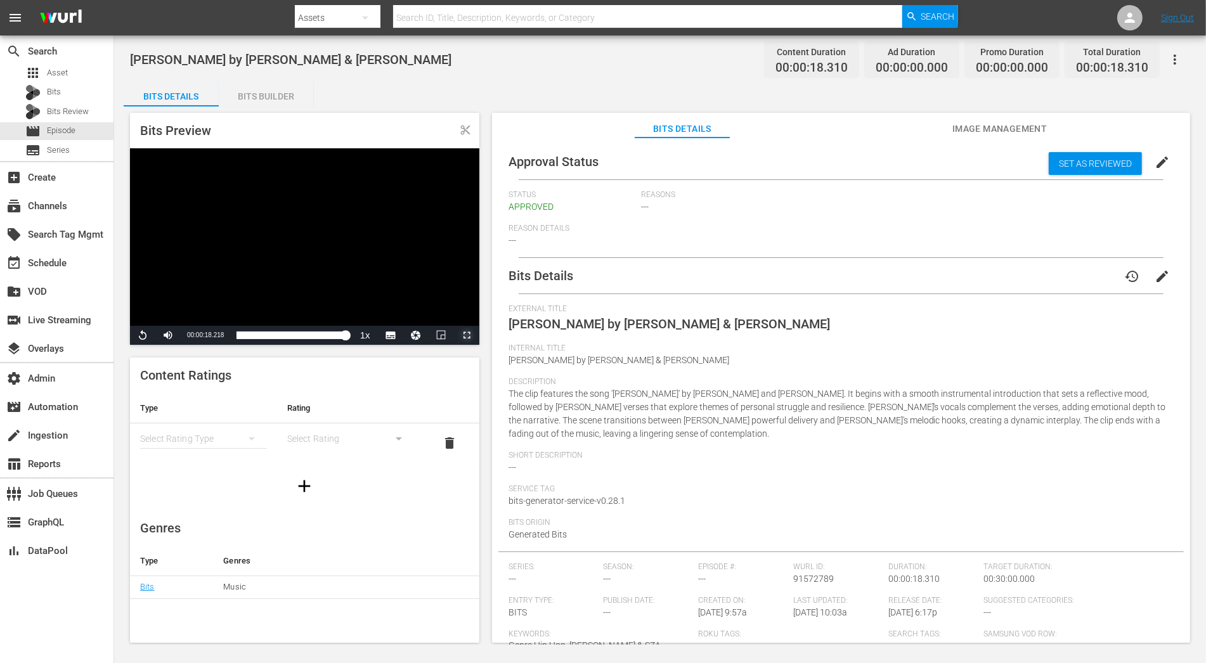
click at [467, 335] on span "Video Player" at bounding box center [467, 335] width 0 height 0
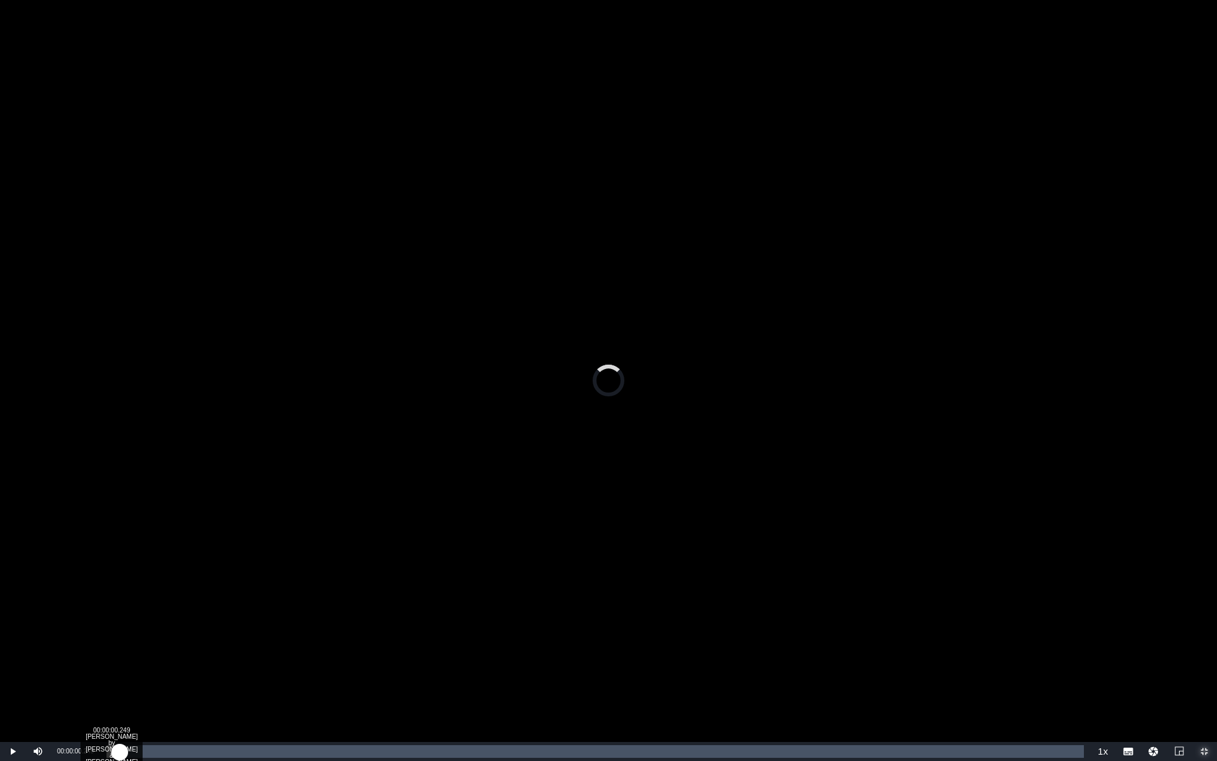
click at [119, 597] on div "00:00:00.000" at bounding box center [112, 751] width 13 height 13
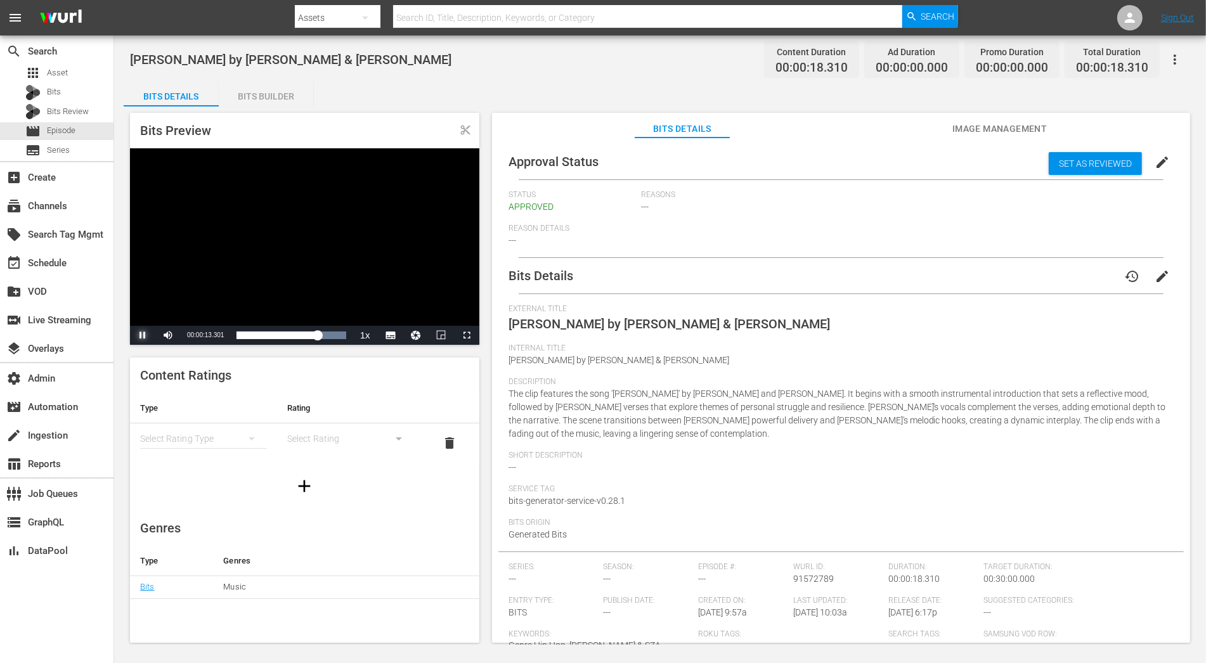
click at [143, 335] on span "Video Player" at bounding box center [143, 335] width 0 height 0
click at [467, 335] on span "Video Player" at bounding box center [467, 335] width 0 height 0
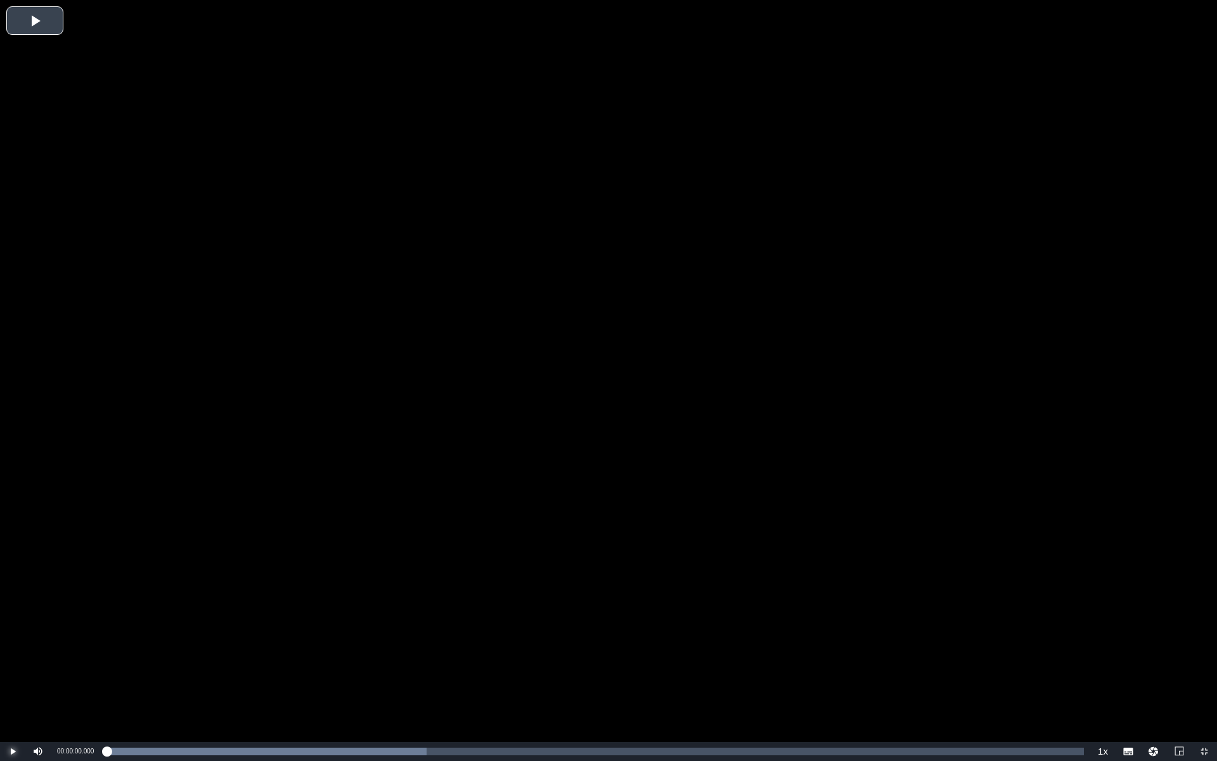
click at [13, 597] on span "Video Player" at bounding box center [13, 751] width 0 height 0
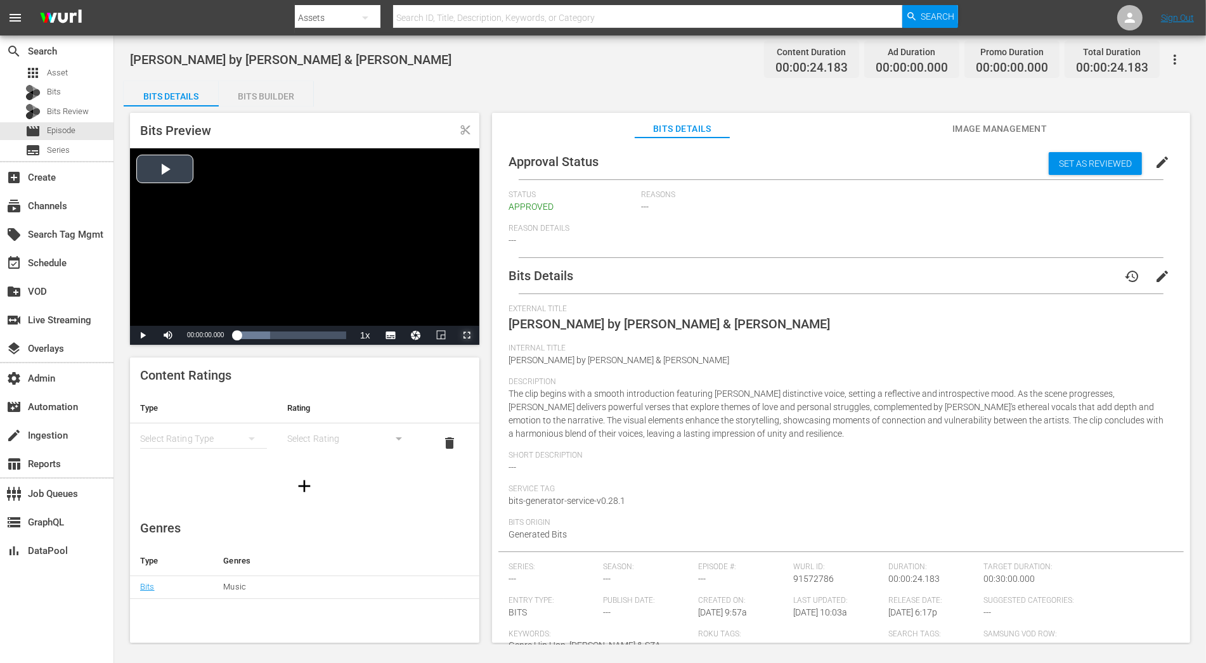
click at [467, 335] on span "Video Player" at bounding box center [467, 335] width 0 height 0
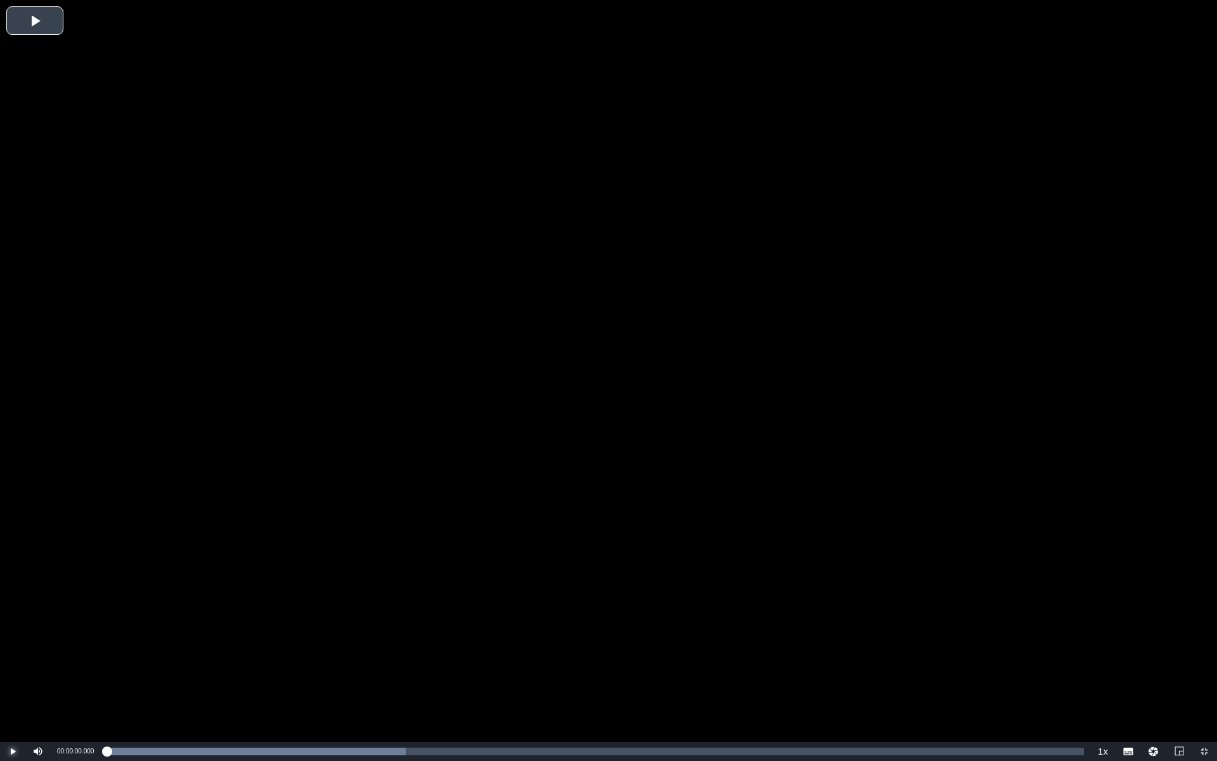
click at [13, 597] on span "Video Player" at bounding box center [13, 751] width 0 height 0
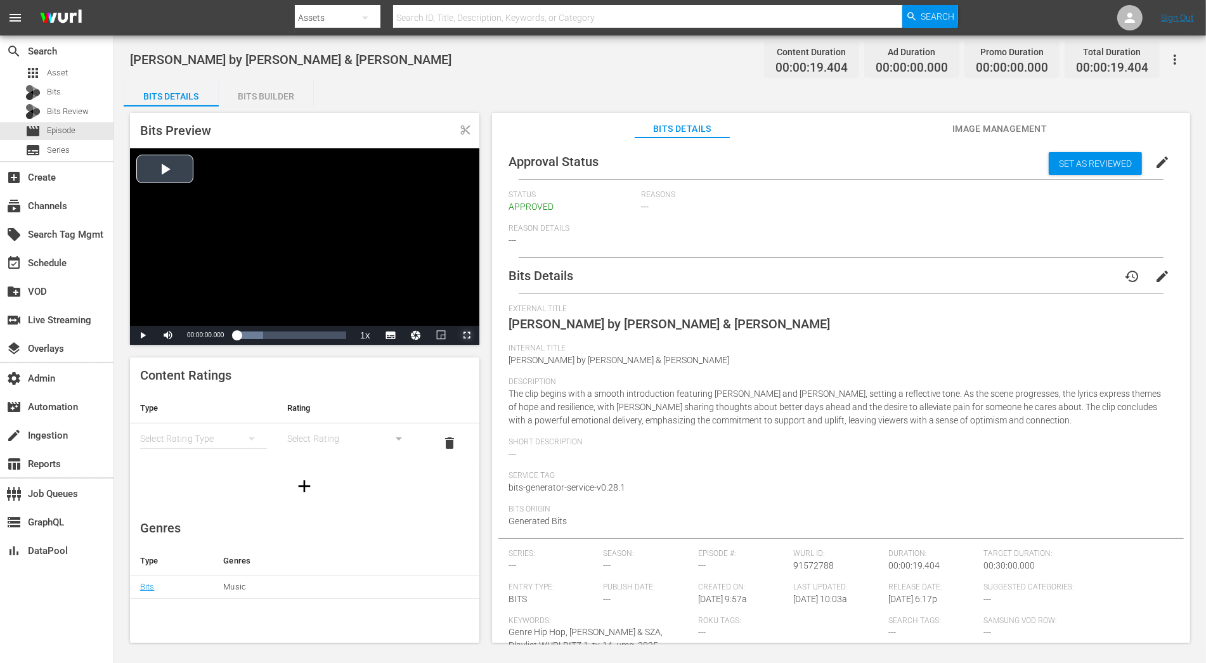
click at [467, 335] on span "Video Player" at bounding box center [467, 335] width 0 height 0
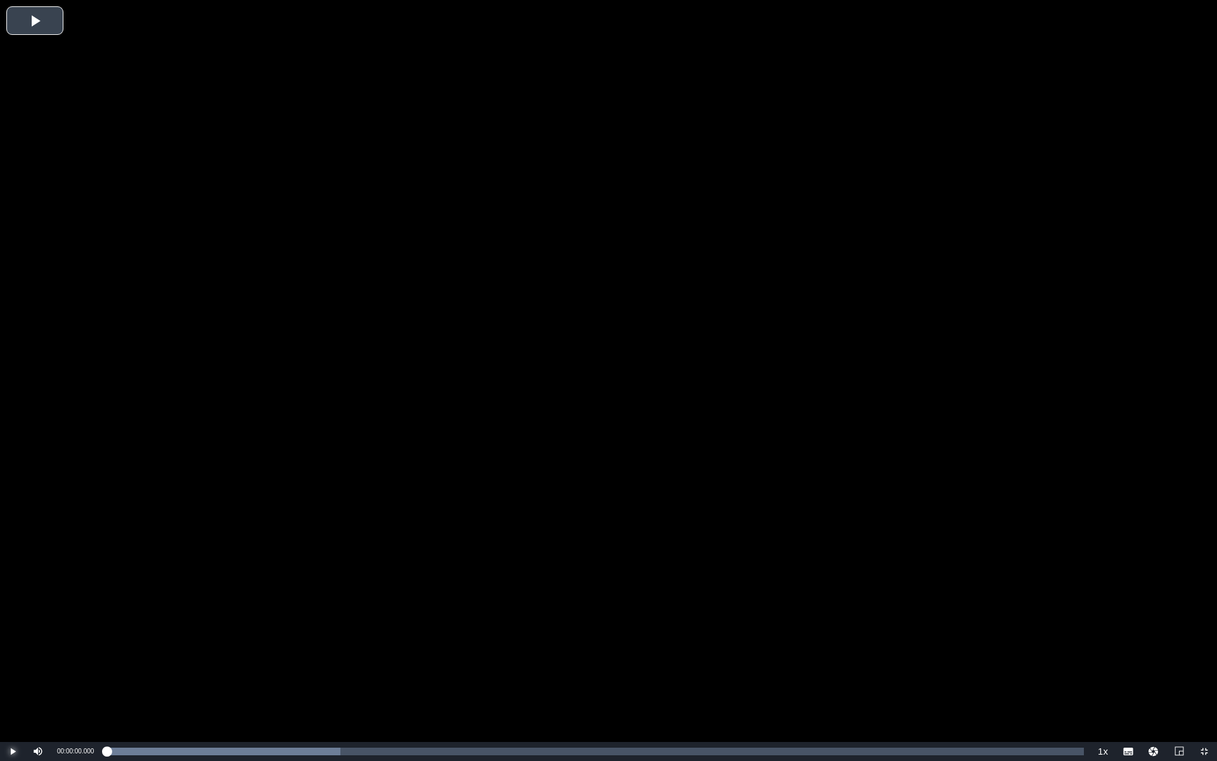
click at [13, 597] on span "Video Player" at bounding box center [13, 751] width 0 height 0
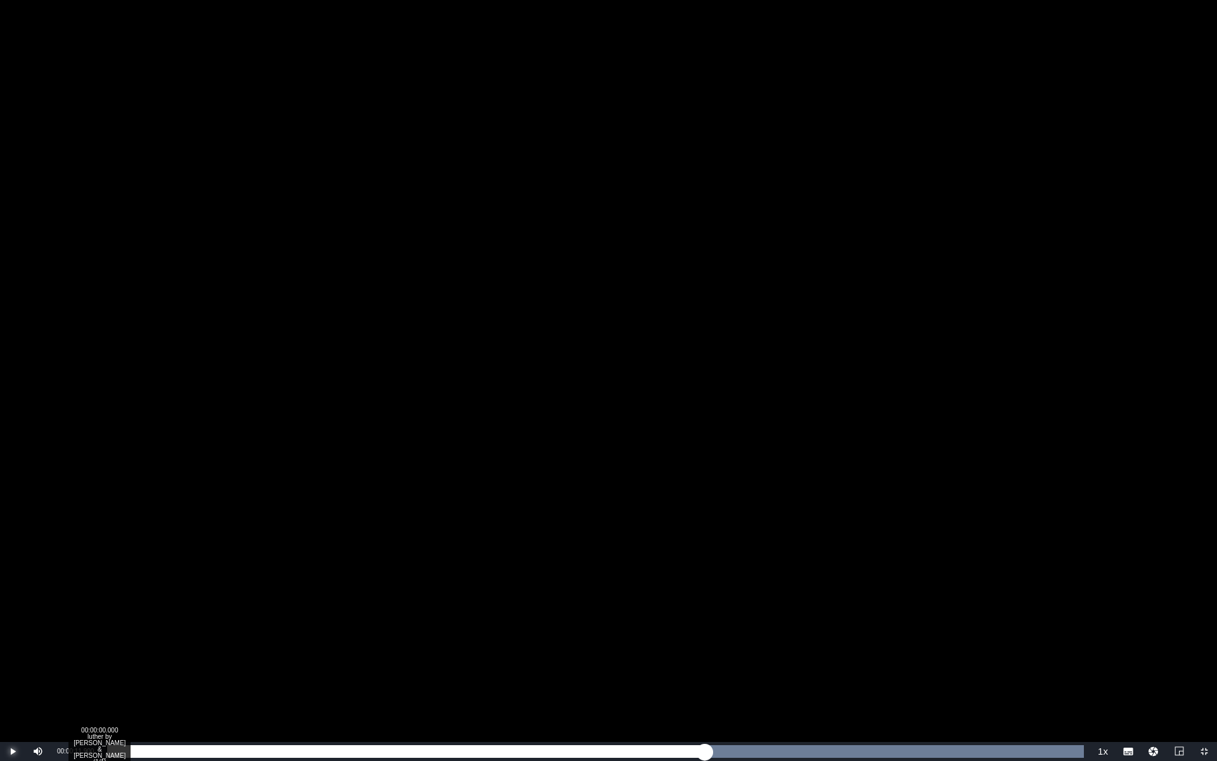
click at [106, 597] on div "Loaded : 100.00% 00:00:00.000 luther by [PERSON_NAME] & [PERSON_NAME] (1/1) 00:…" at bounding box center [594, 751] width 977 height 13
